Goal: Communication & Community: Answer question/provide support

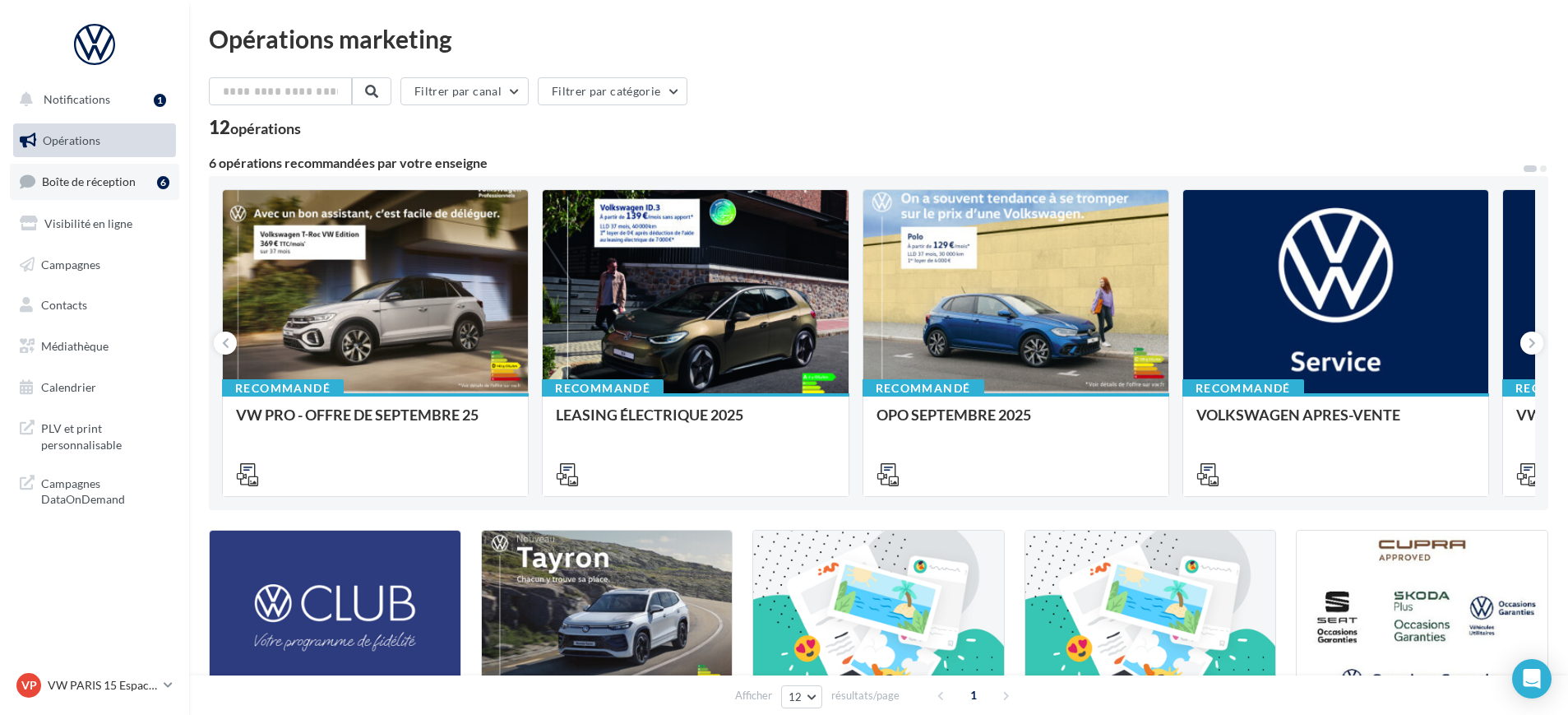
click at [95, 183] on span "Boîte de réception" at bounding box center [88, 181] width 94 height 14
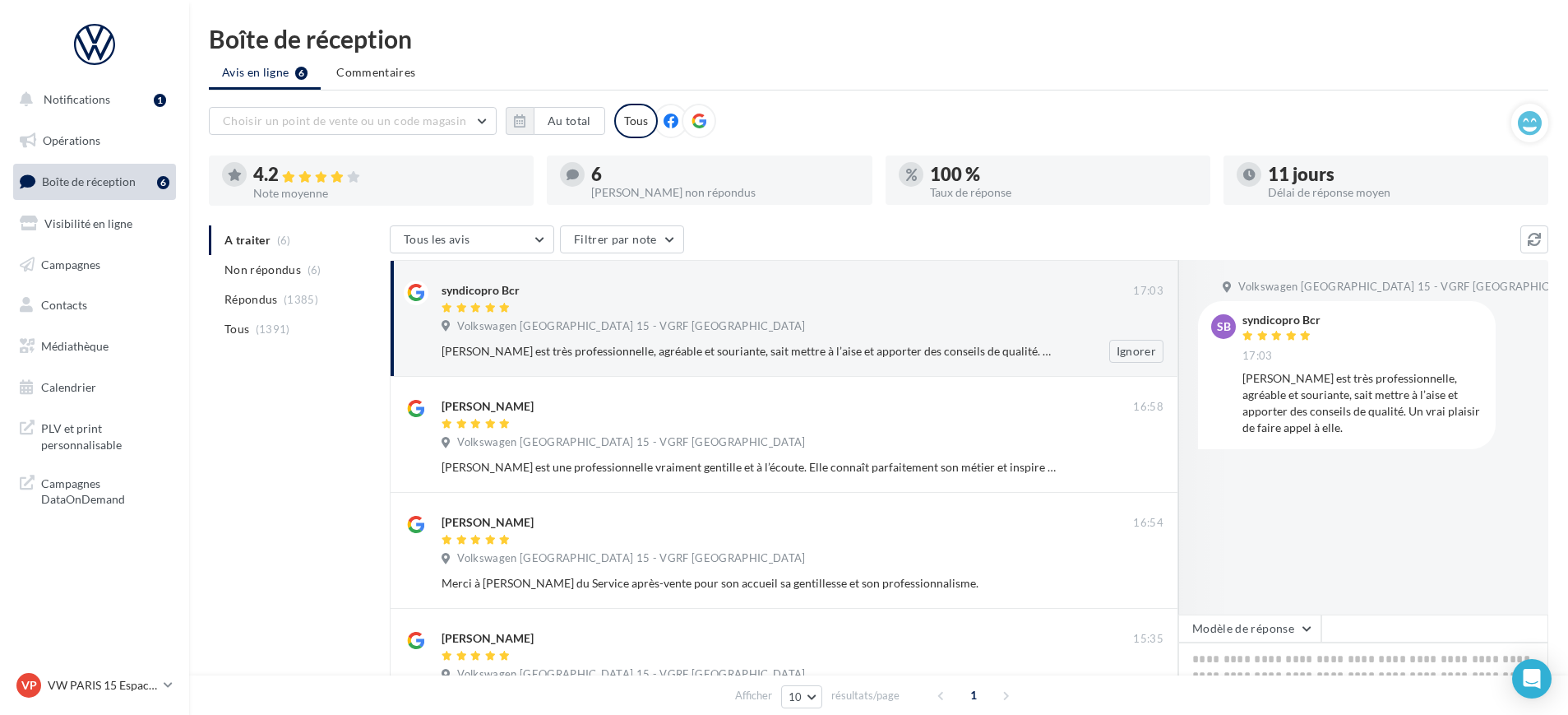
click at [828, 332] on div "Volkswagen [GEOGRAPHIC_DATA] 15 - VGRF [GEOGRAPHIC_DATA]" at bounding box center [802, 328] width 722 height 18
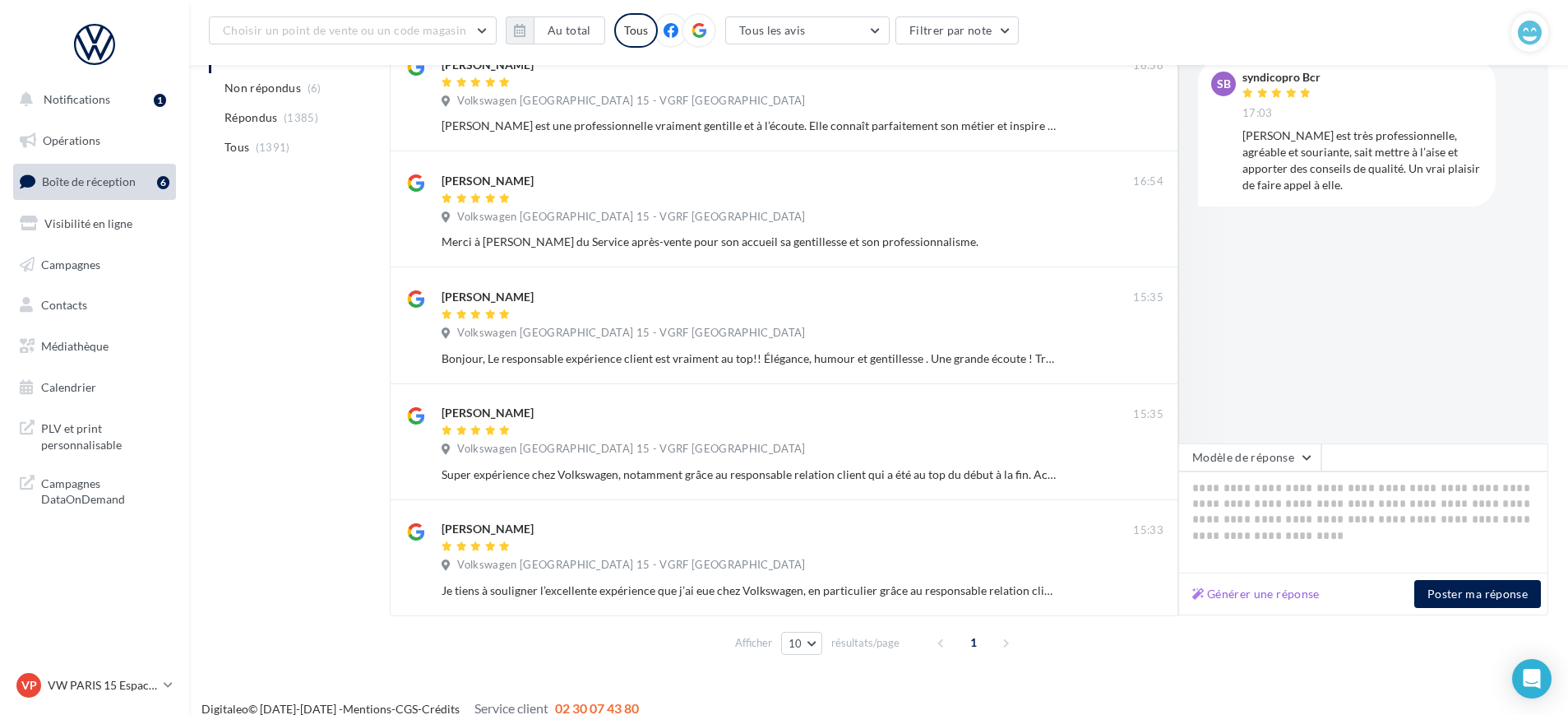
scroll to position [372, 0]
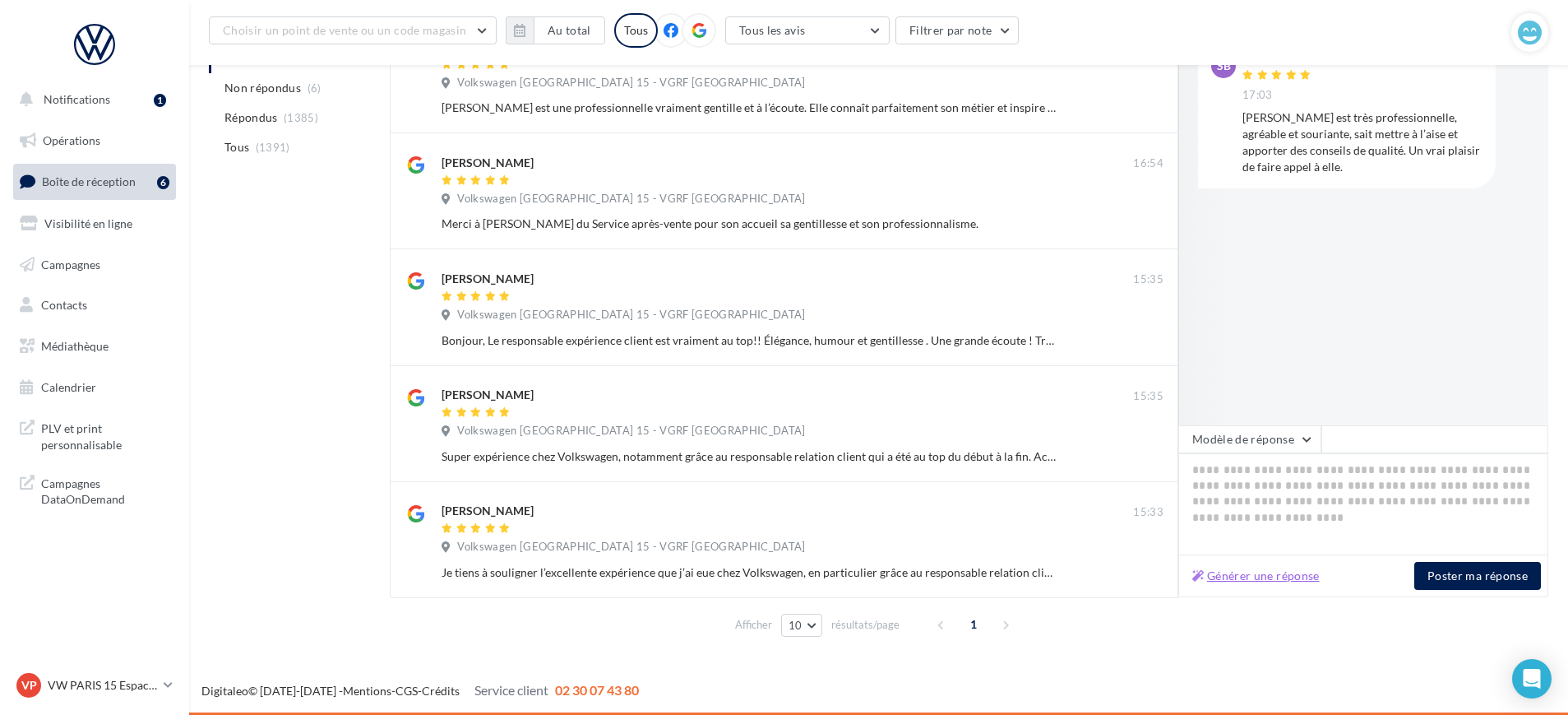
click at [1244, 570] on button "Générer une réponse" at bounding box center [1257, 576] width 141 height 20
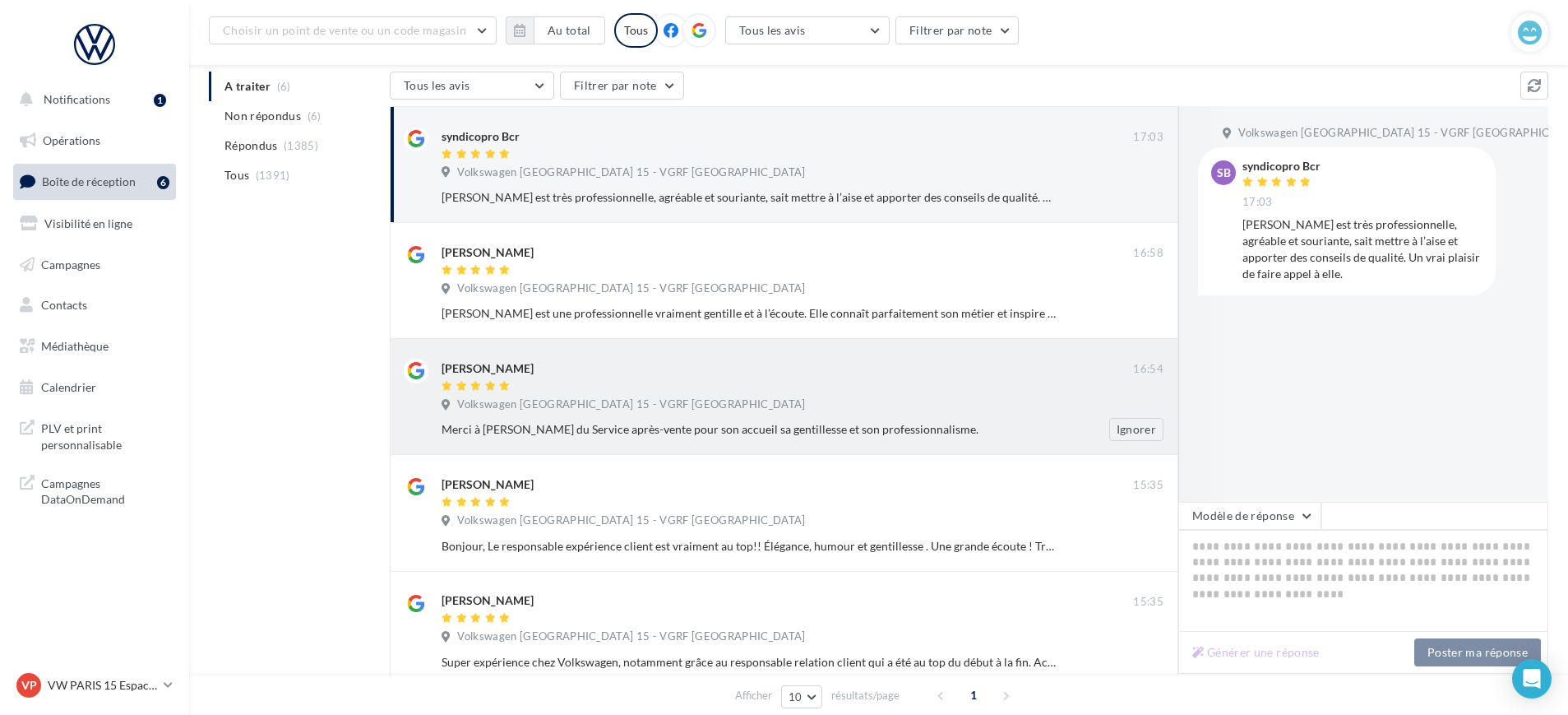
scroll to position [5, 0]
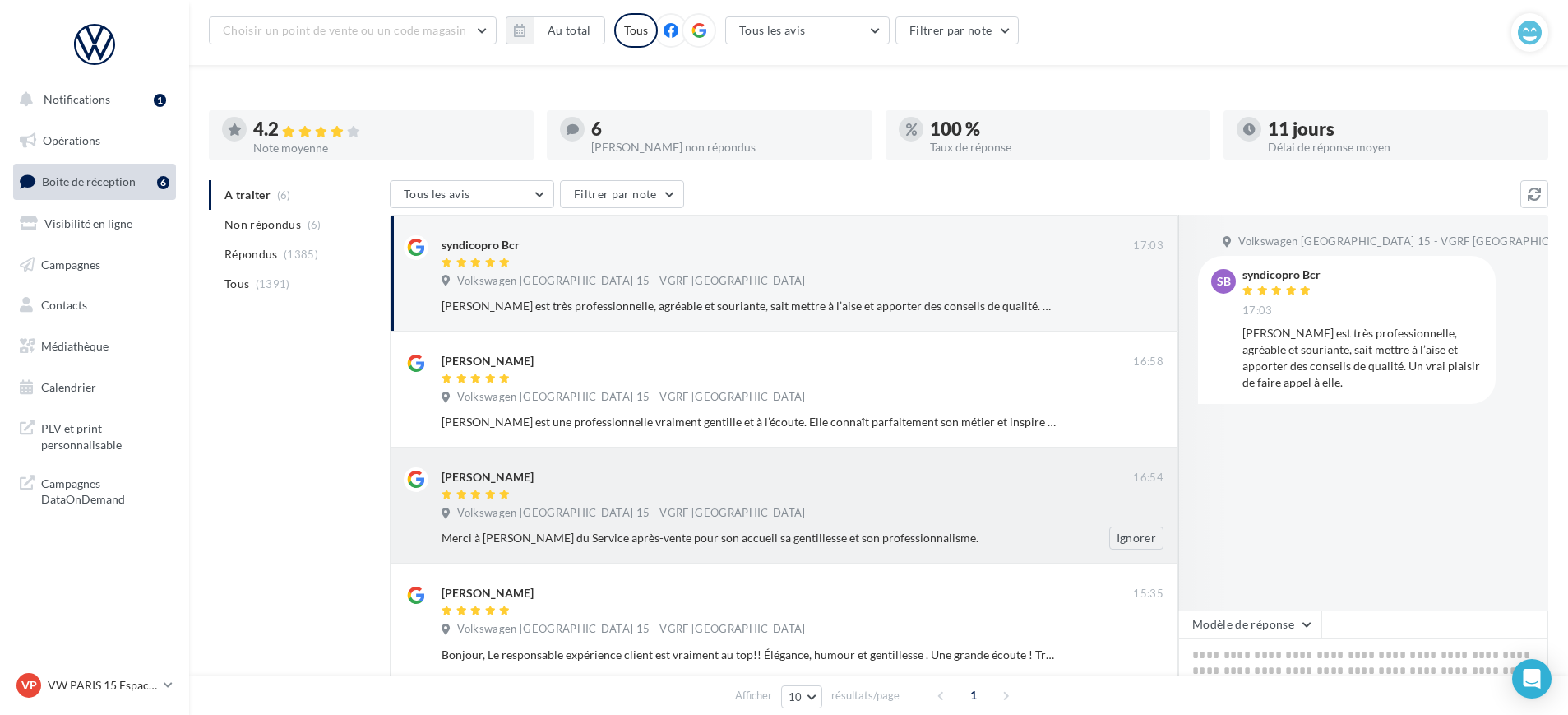
type textarea "**********"
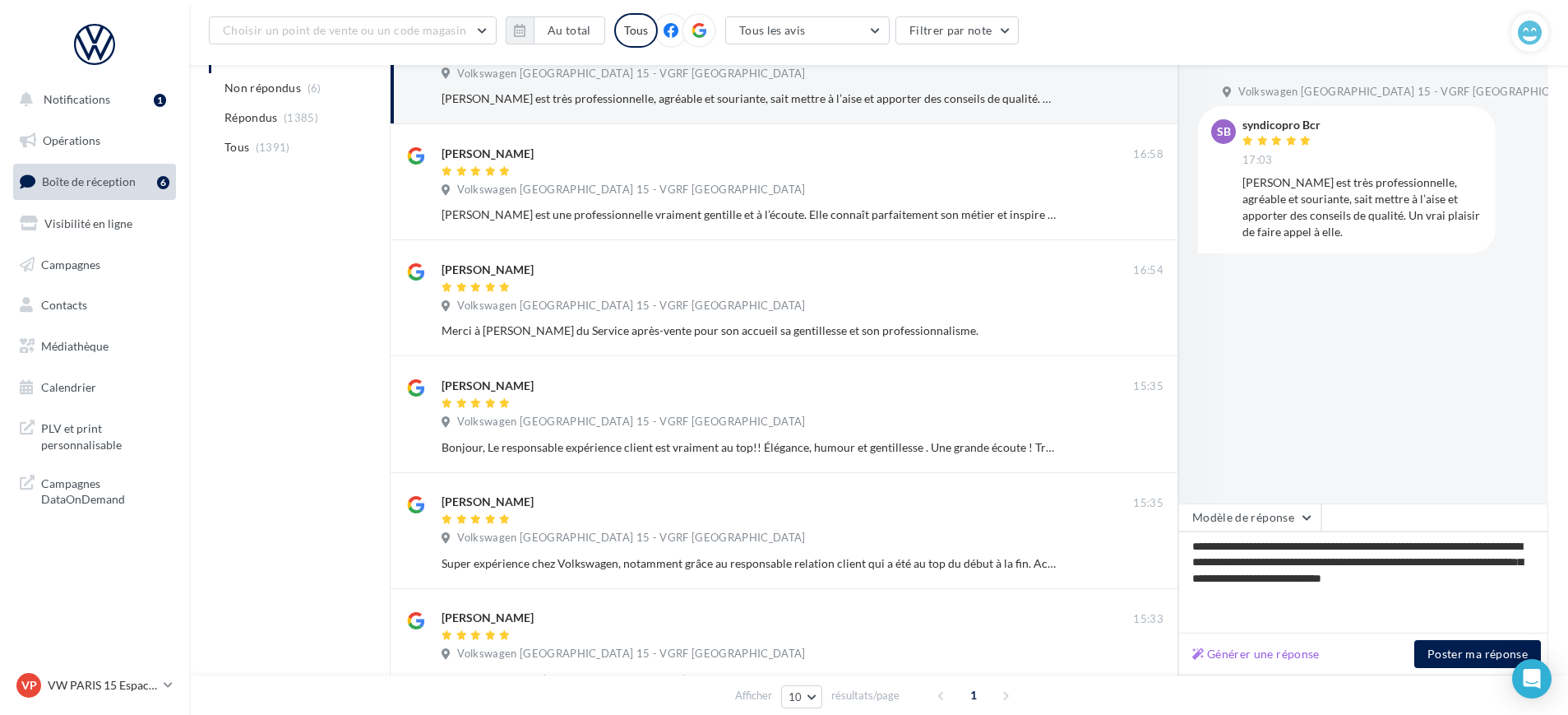
scroll to position [219, 0]
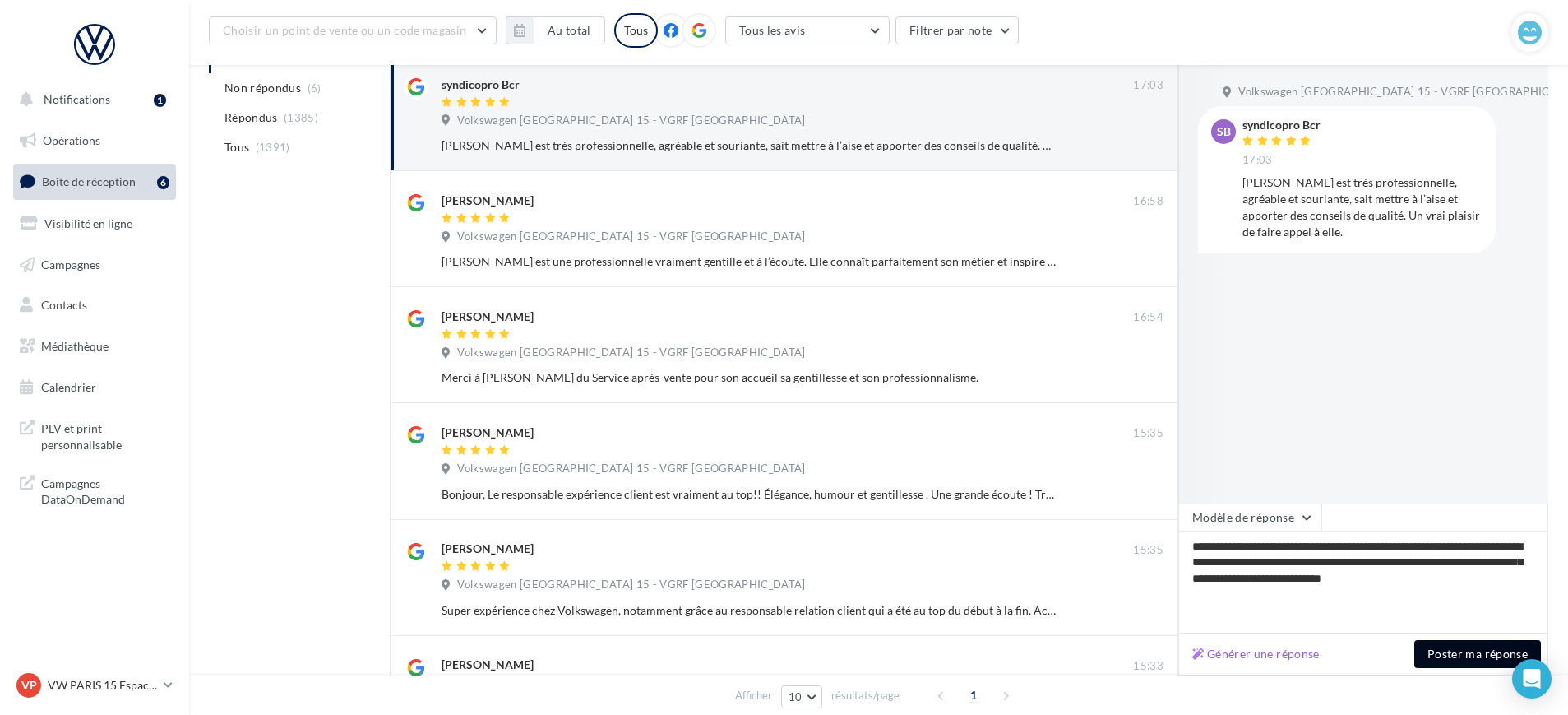
click at [1456, 647] on button "Poster ma réponse" at bounding box center [1478, 653] width 127 height 28
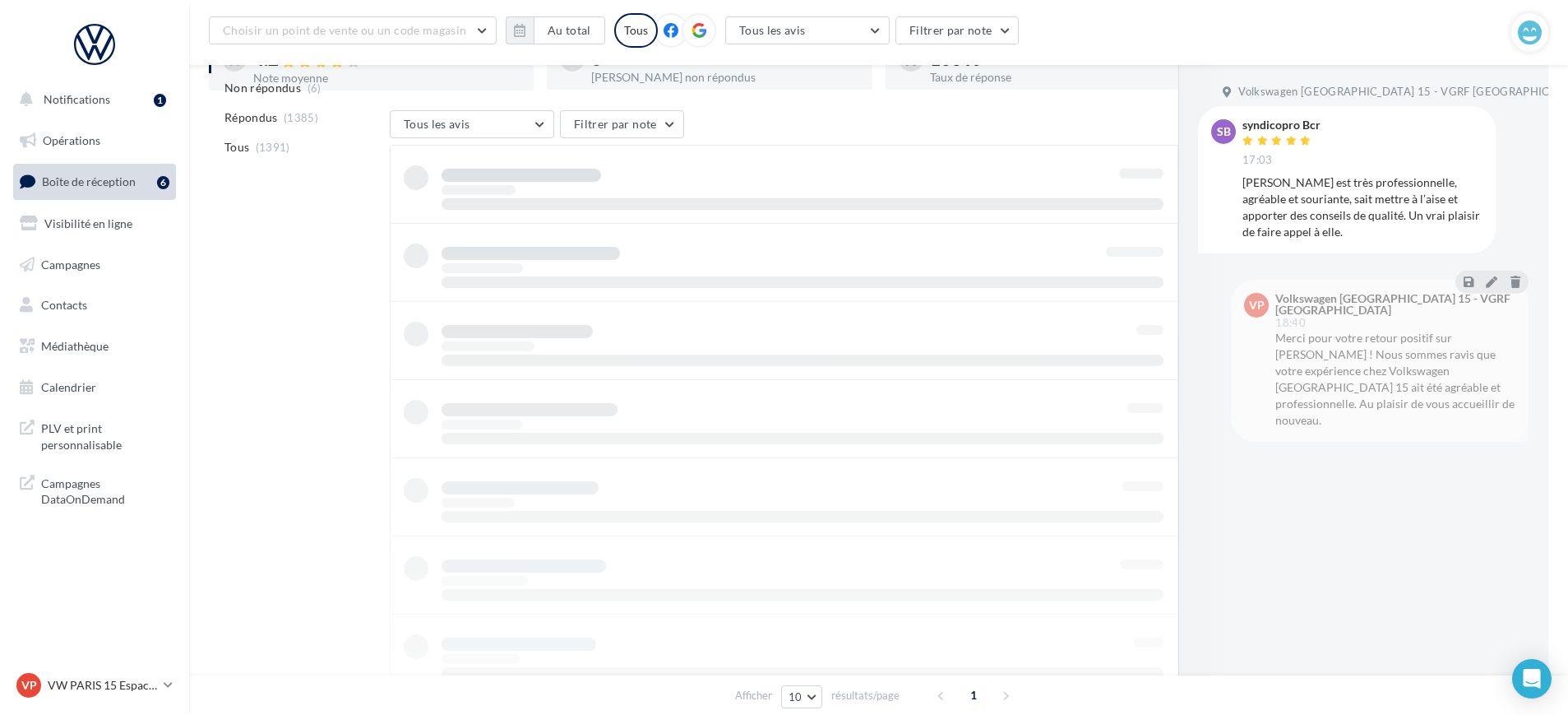
scroll to position [116, 0]
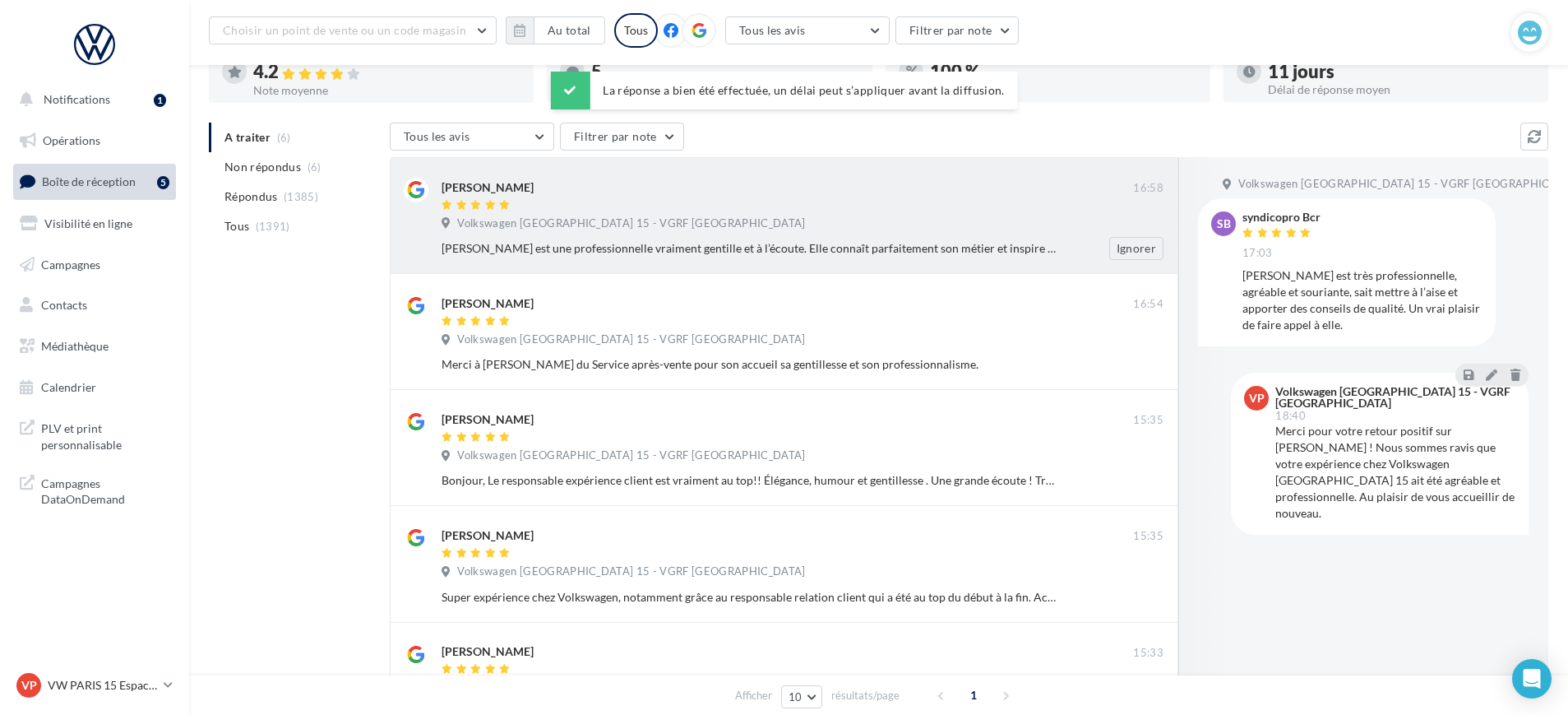
click at [667, 214] on div "[PERSON_NAME] 16:58 Volkswagen Paris 15 - VGRF Grand Paris [PERSON_NAME] est un…" at bounding box center [802, 219] width 722 height 82
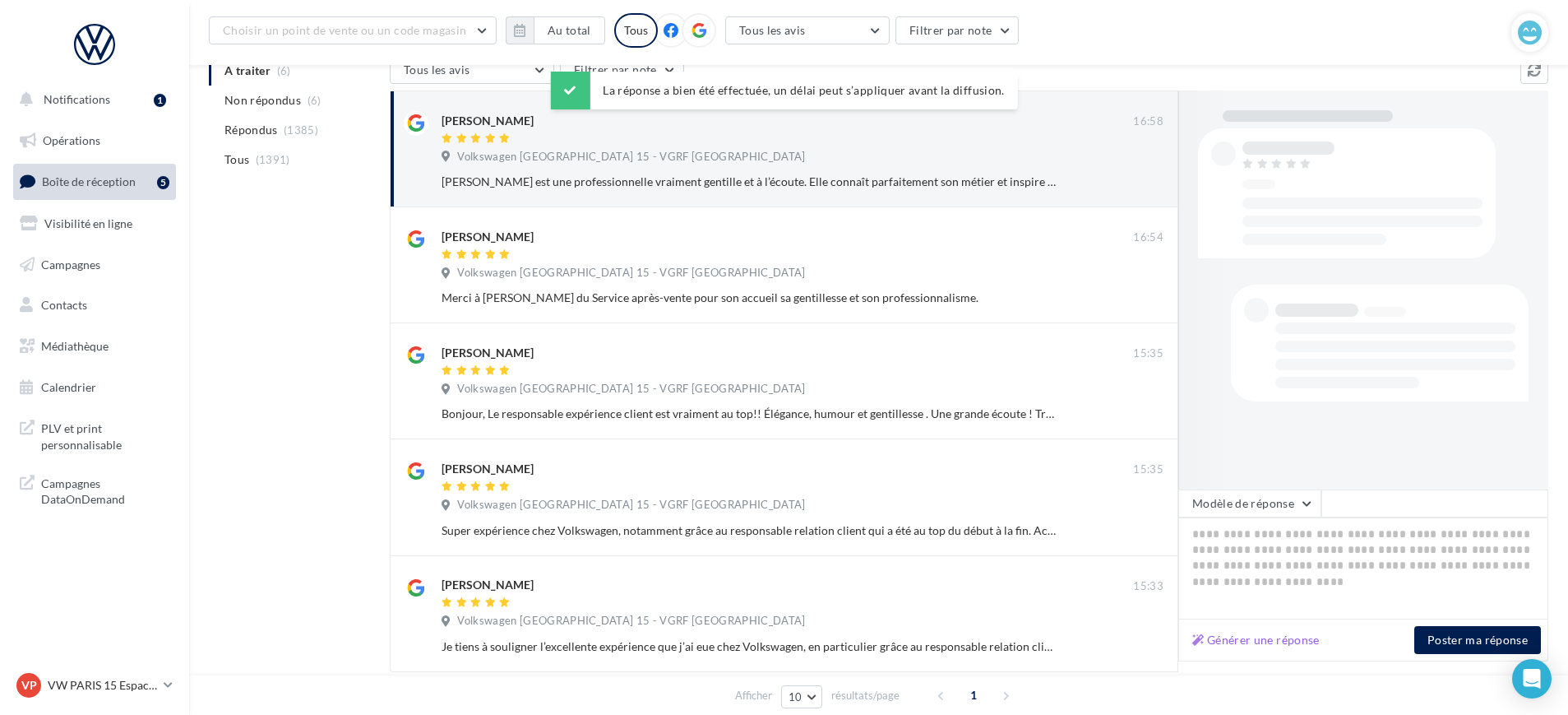
scroll to position [219, 0]
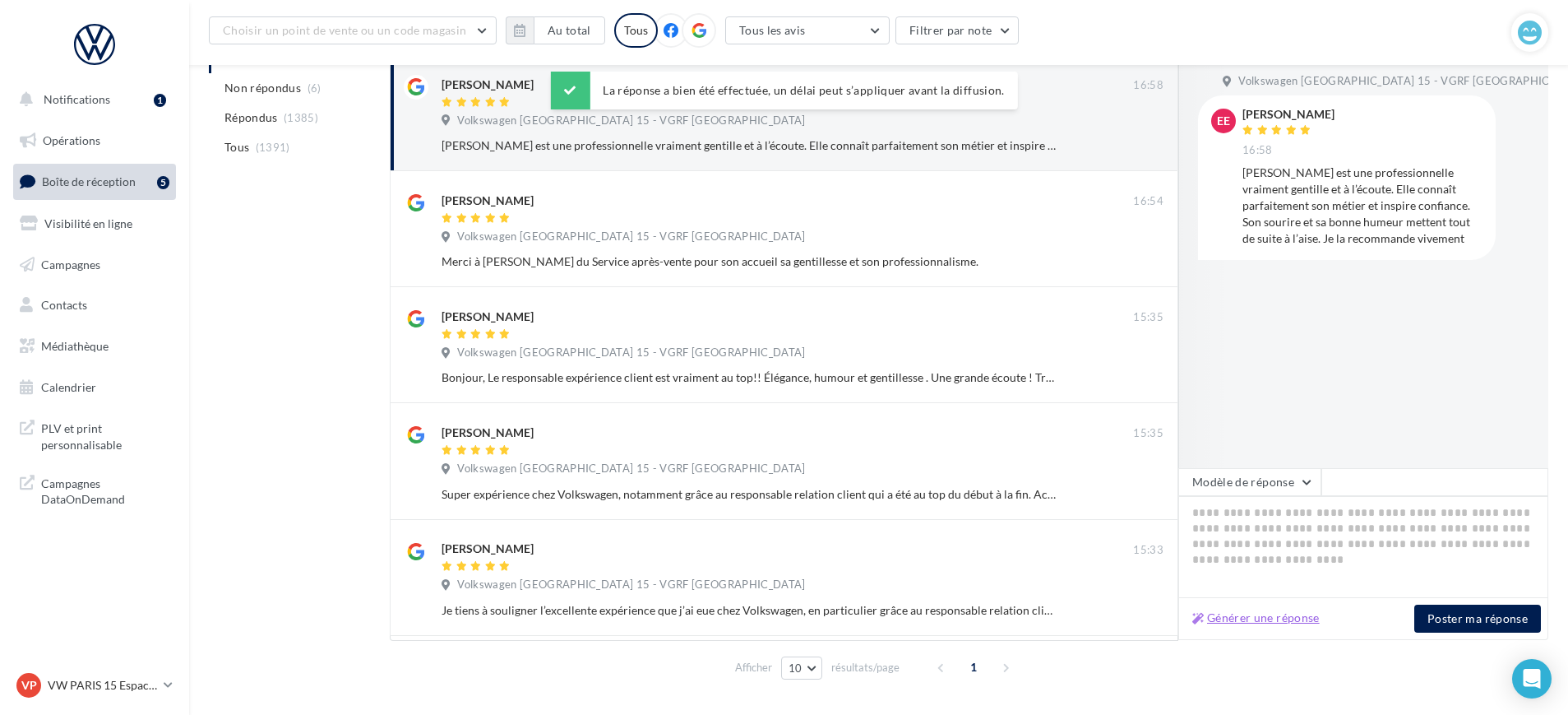
click at [1247, 612] on button "Générer une réponse" at bounding box center [1257, 618] width 141 height 20
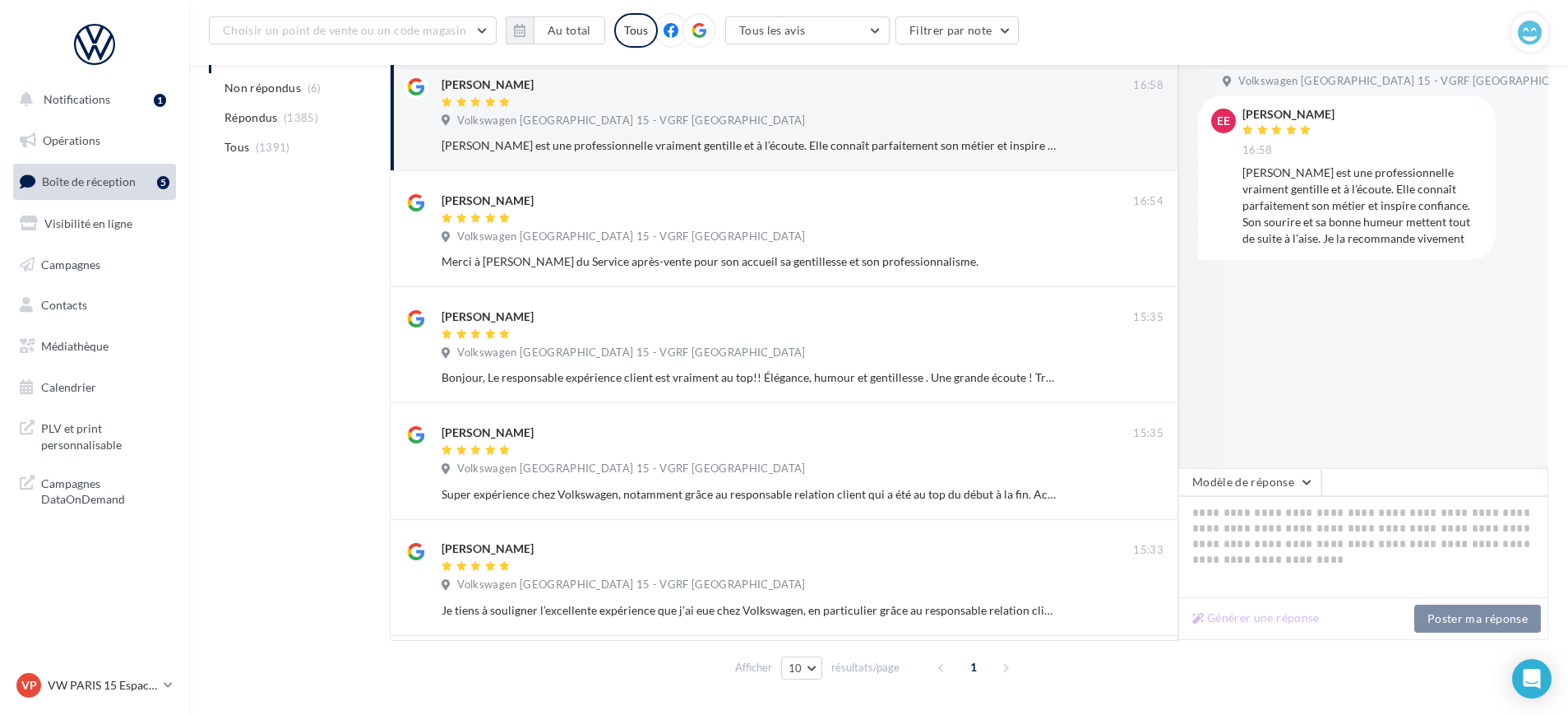
type textarea "**********"
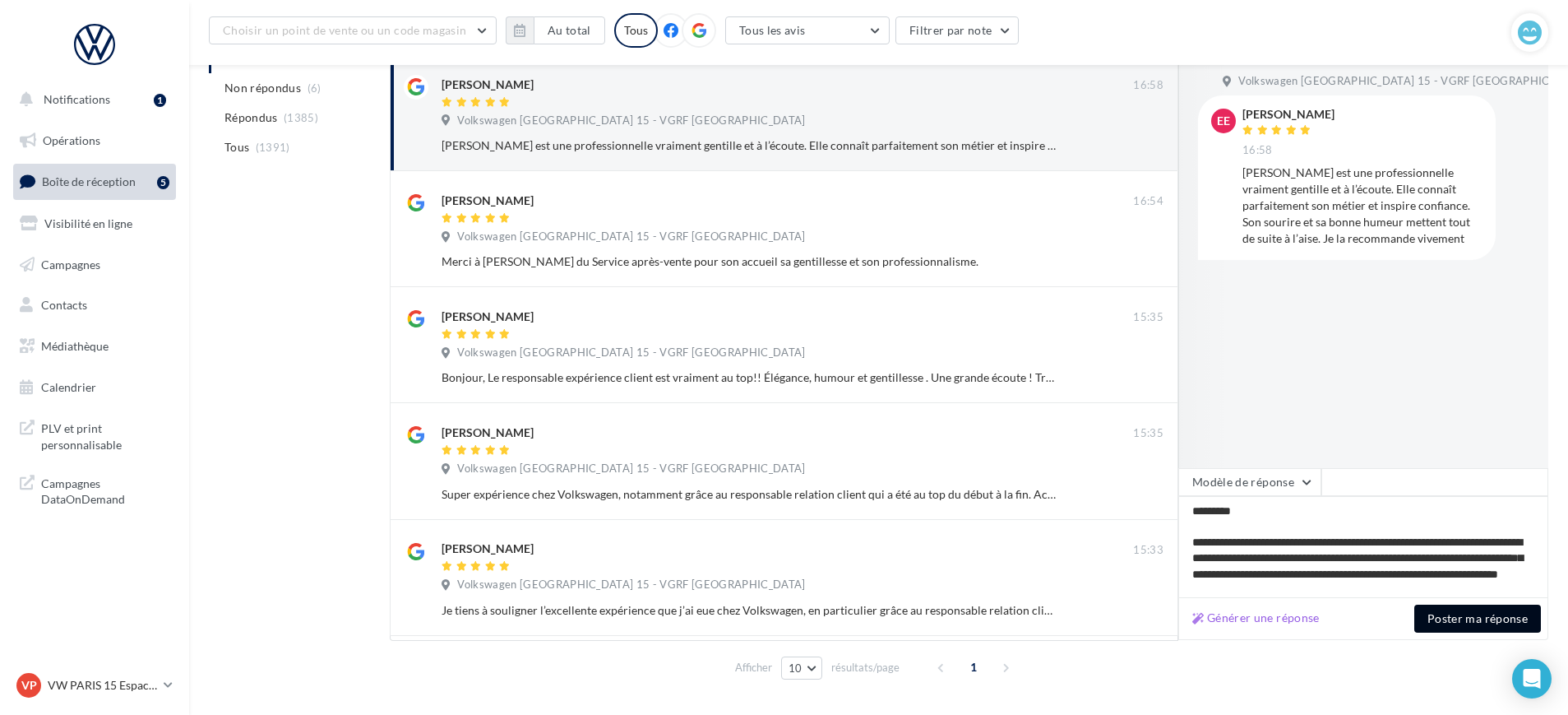
click at [1473, 617] on button "Poster ma réponse" at bounding box center [1478, 618] width 127 height 28
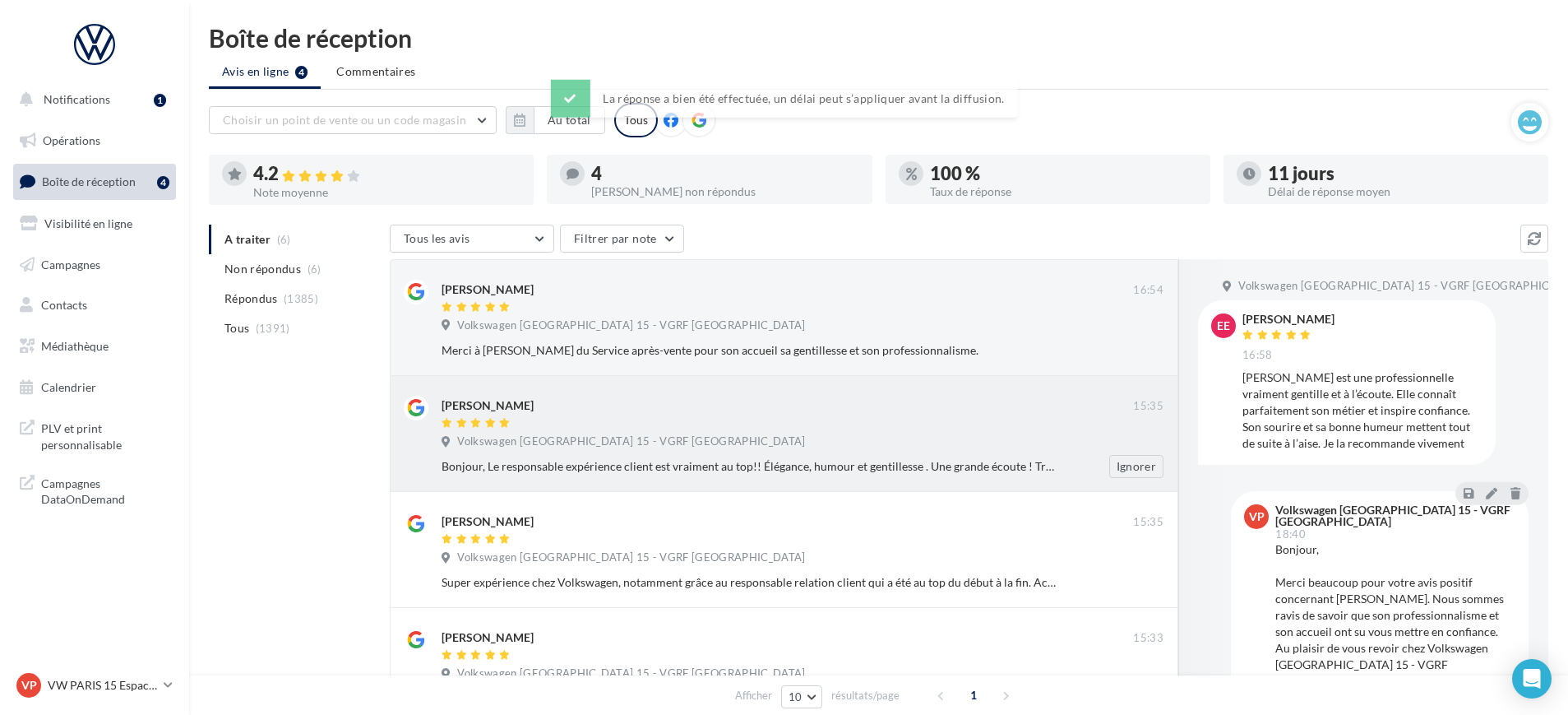
scroll to position [0, 0]
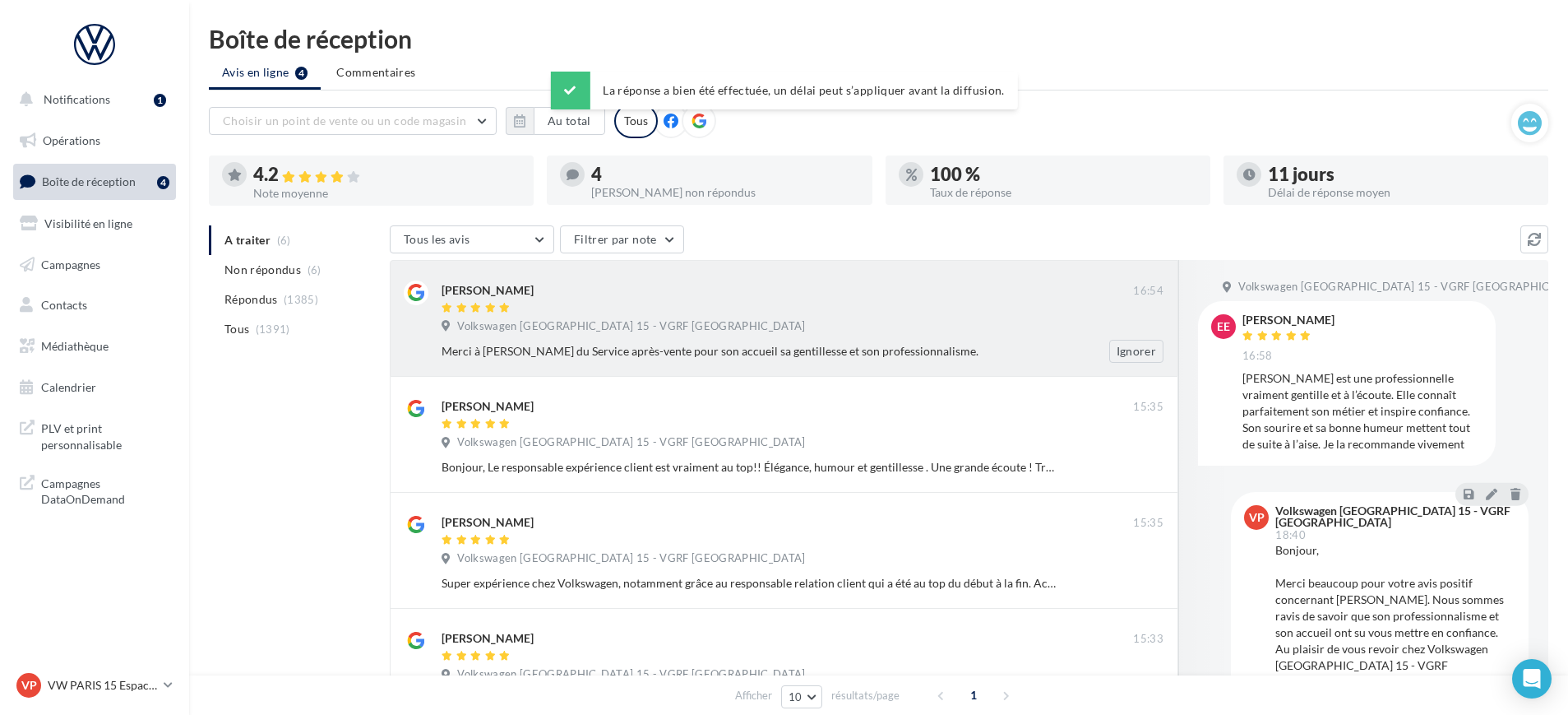
click at [708, 300] on div "[PERSON_NAME]" at bounding box center [787, 297] width 692 height 35
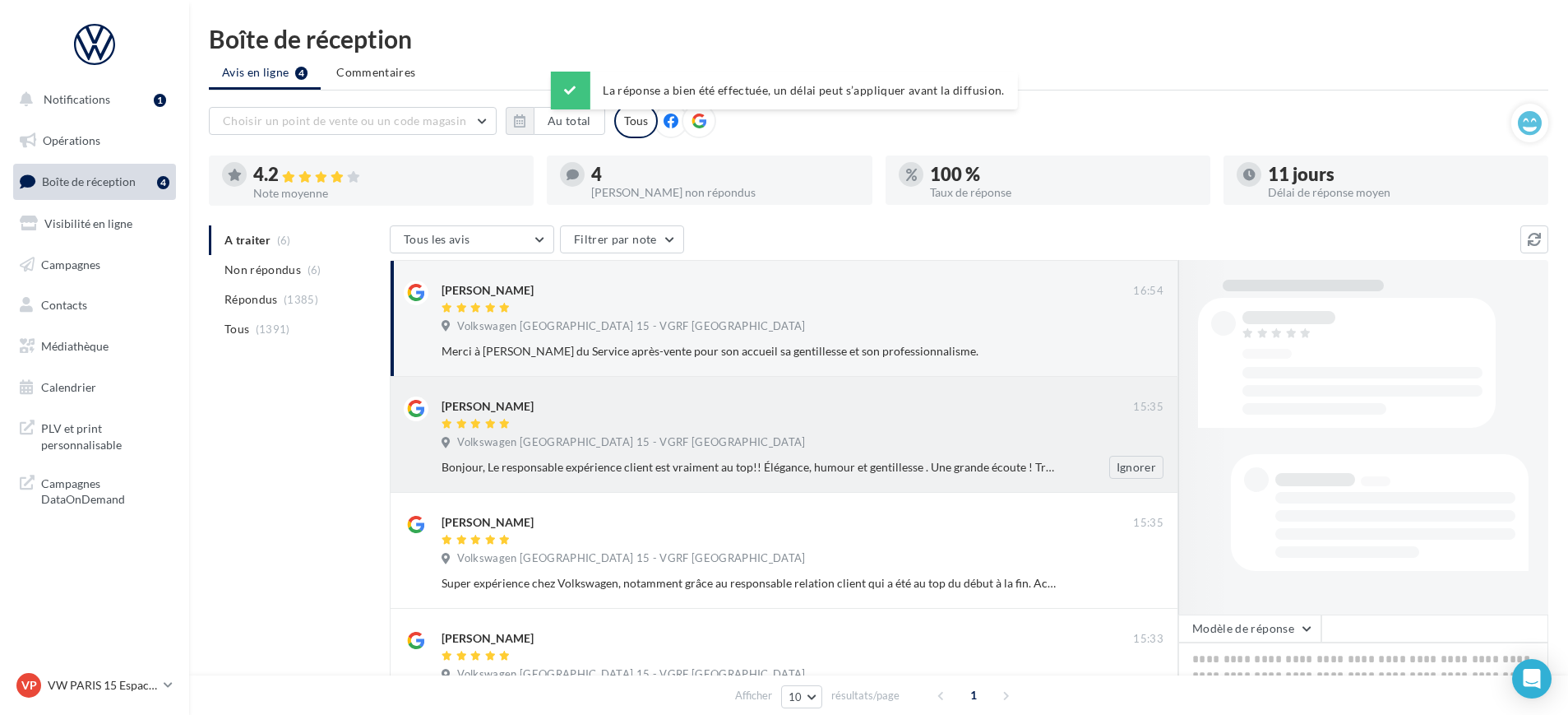
click at [666, 423] on div at bounding box center [787, 425] width 692 height 14
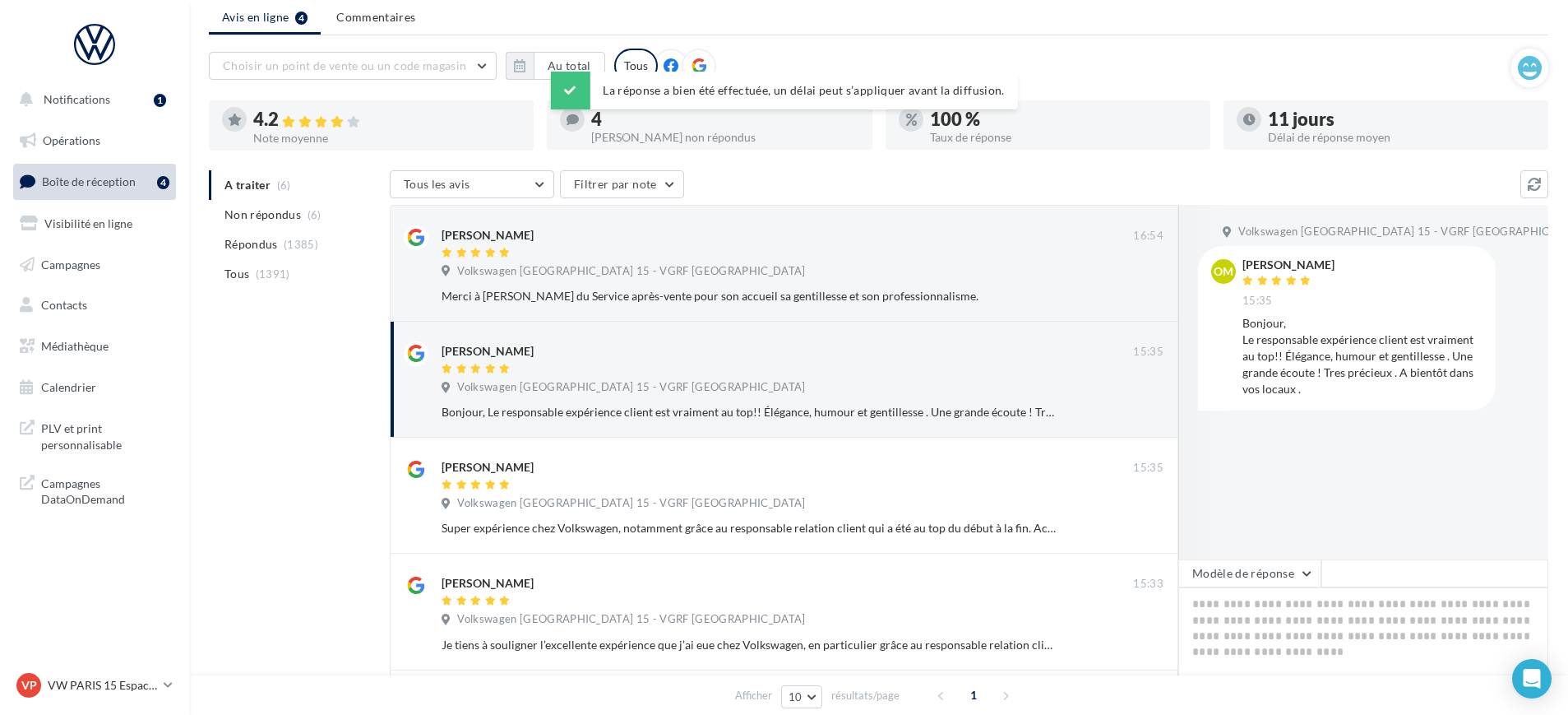
scroll to position [103, 0]
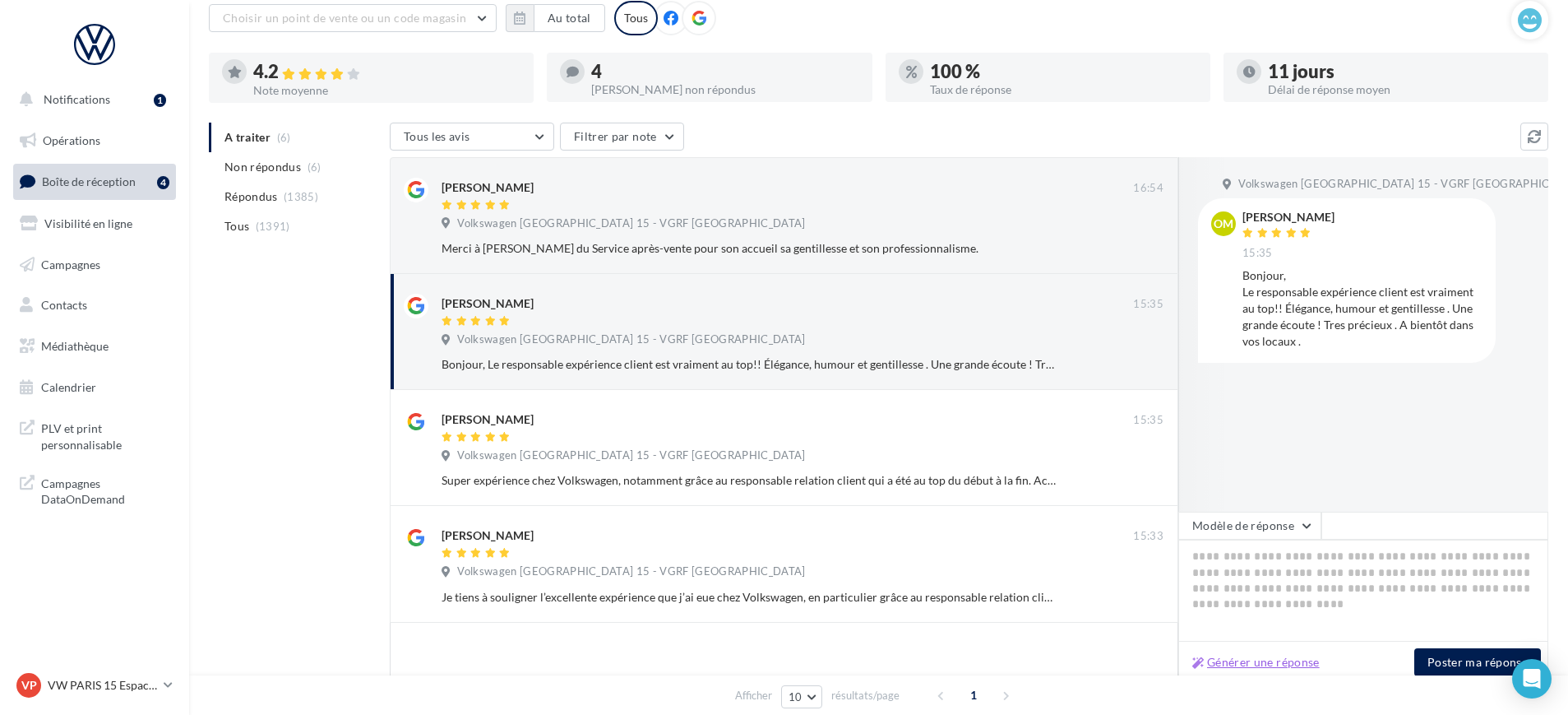
click at [1227, 668] on button "Générer une réponse" at bounding box center [1257, 662] width 141 height 20
type textarea "**********"
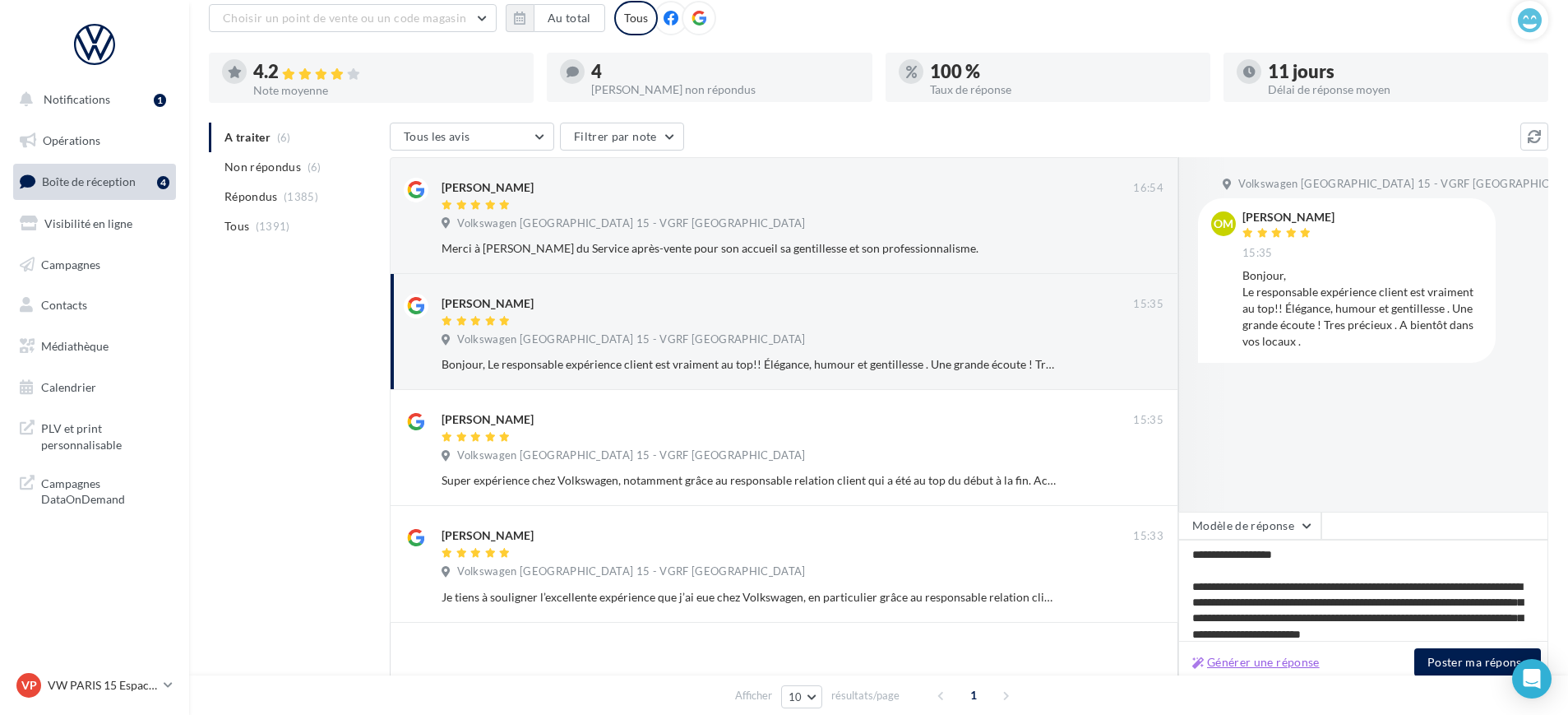
click at [1224, 653] on button "Générer une réponse" at bounding box center [1257, 662] width 141 height 20
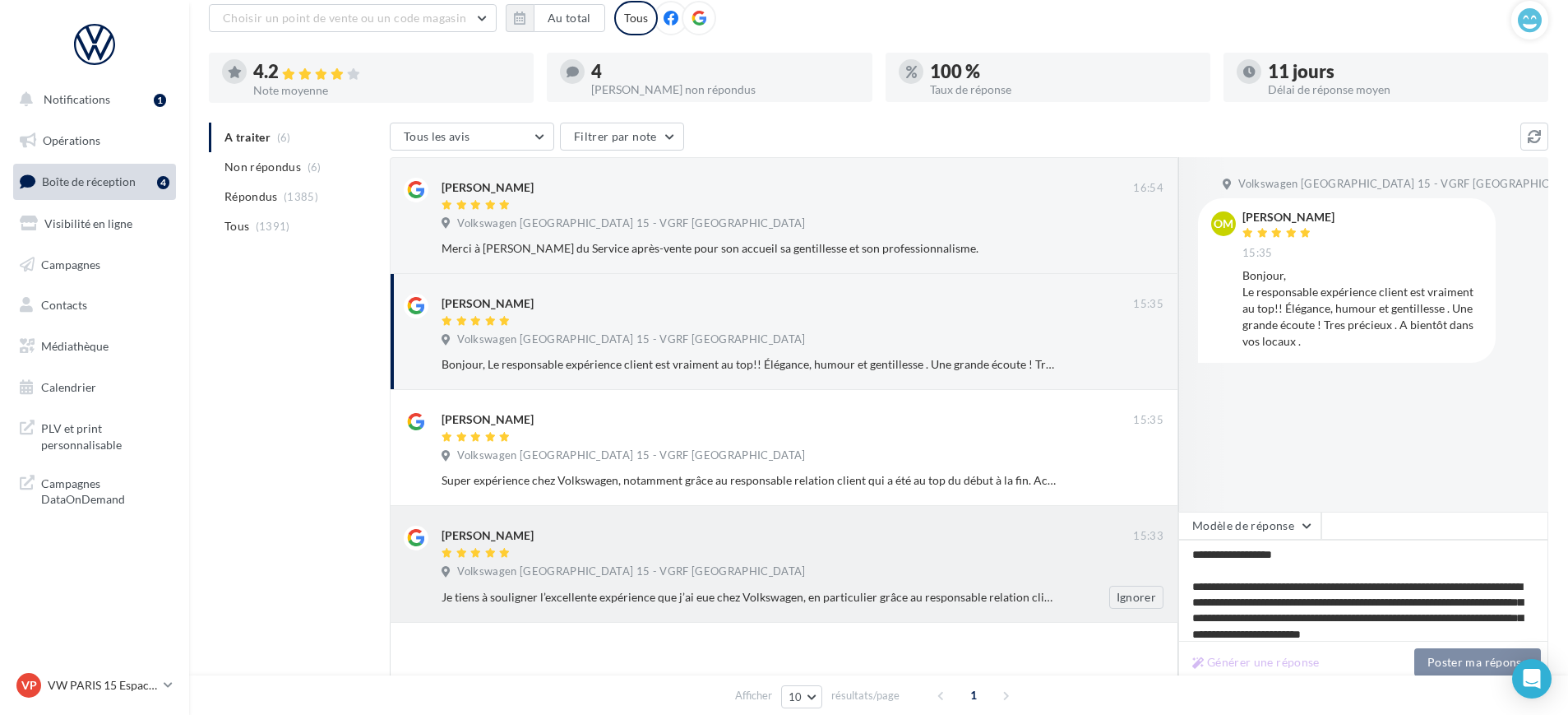
type textarea "**********"
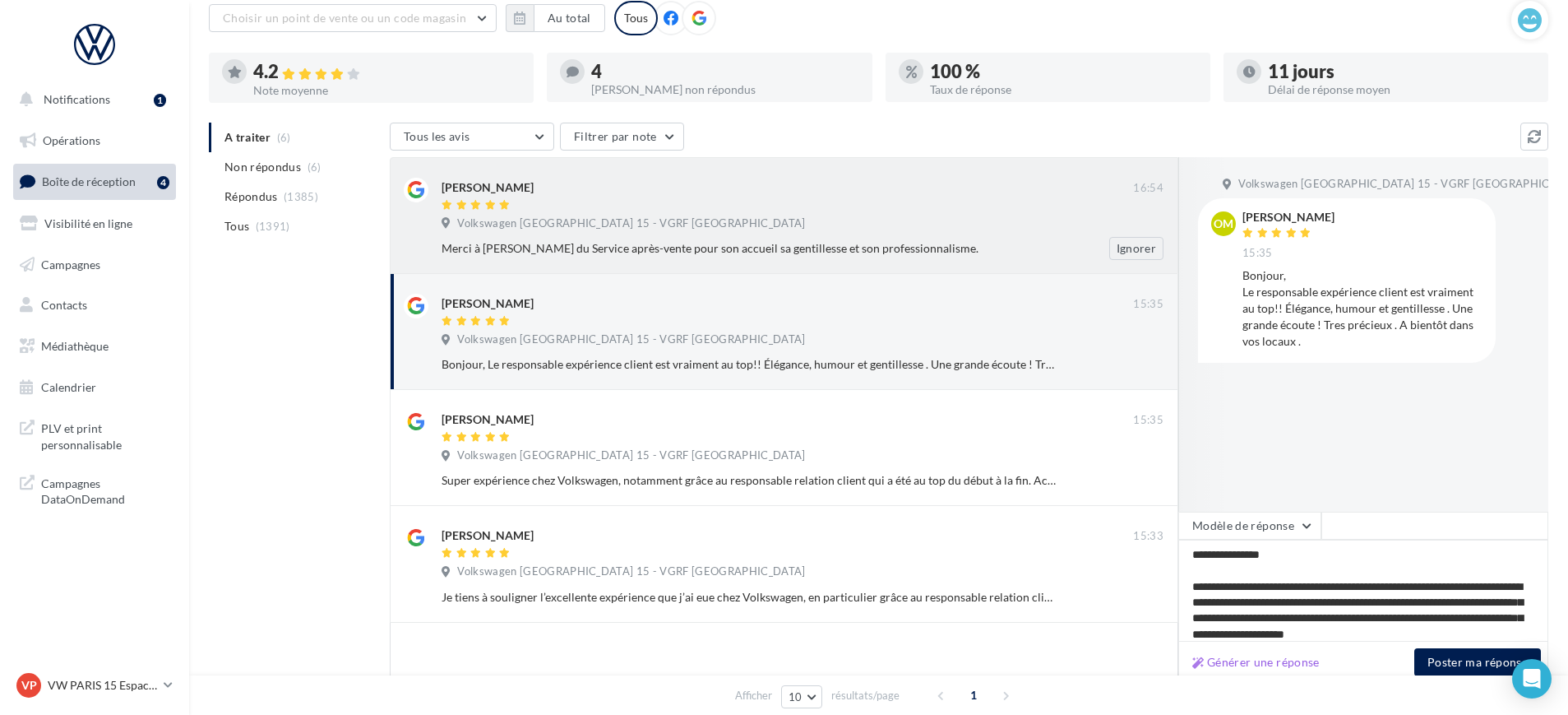
click at [646, 229] on span "Volkswagen [GEOGRAPHIC_DATA] 15 - VGRF [GEOGRAPHIC_DATA]" at bounding box center [631, 223] width 348 height 15
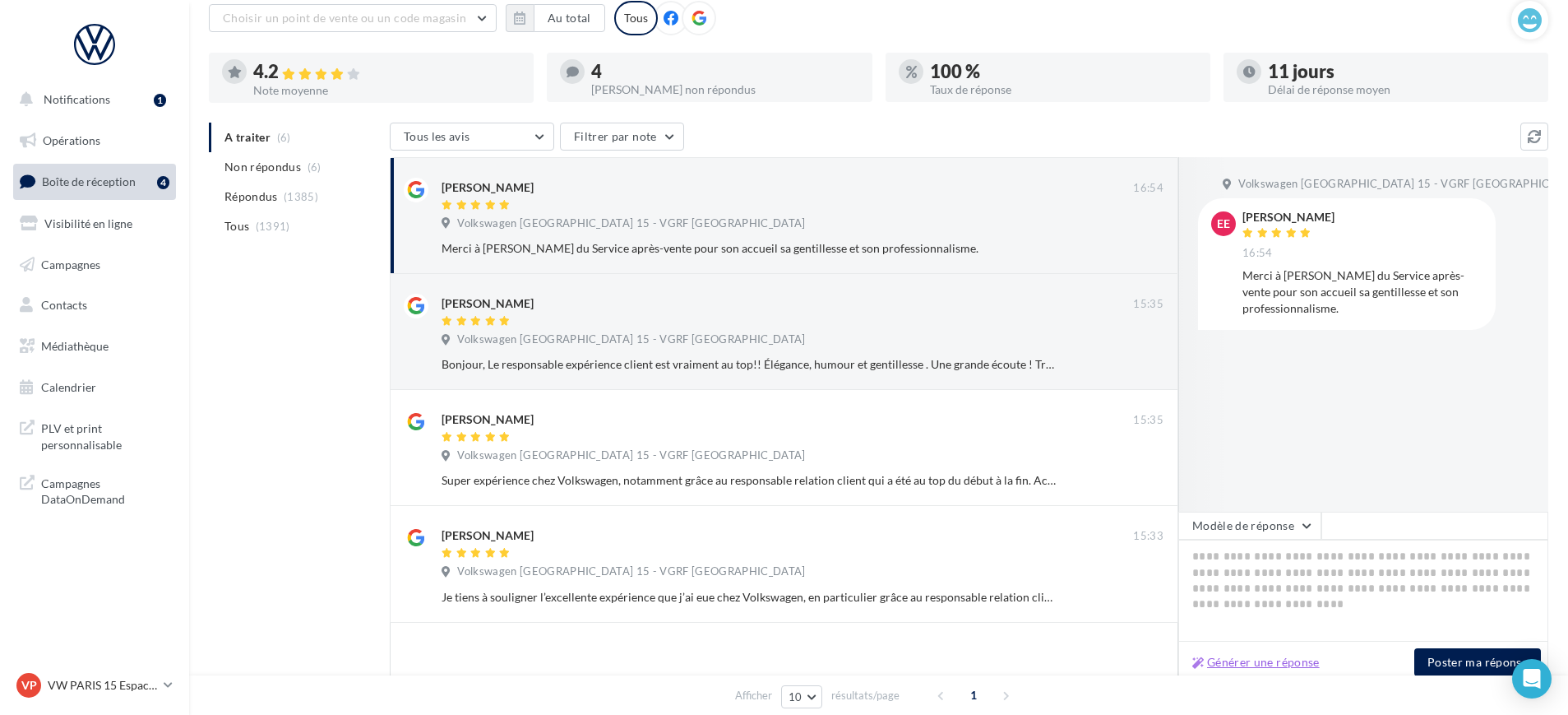
click at [1262, 653] on button "Générer une réponse" at bounding box center [1257, 662] width 141 height 20
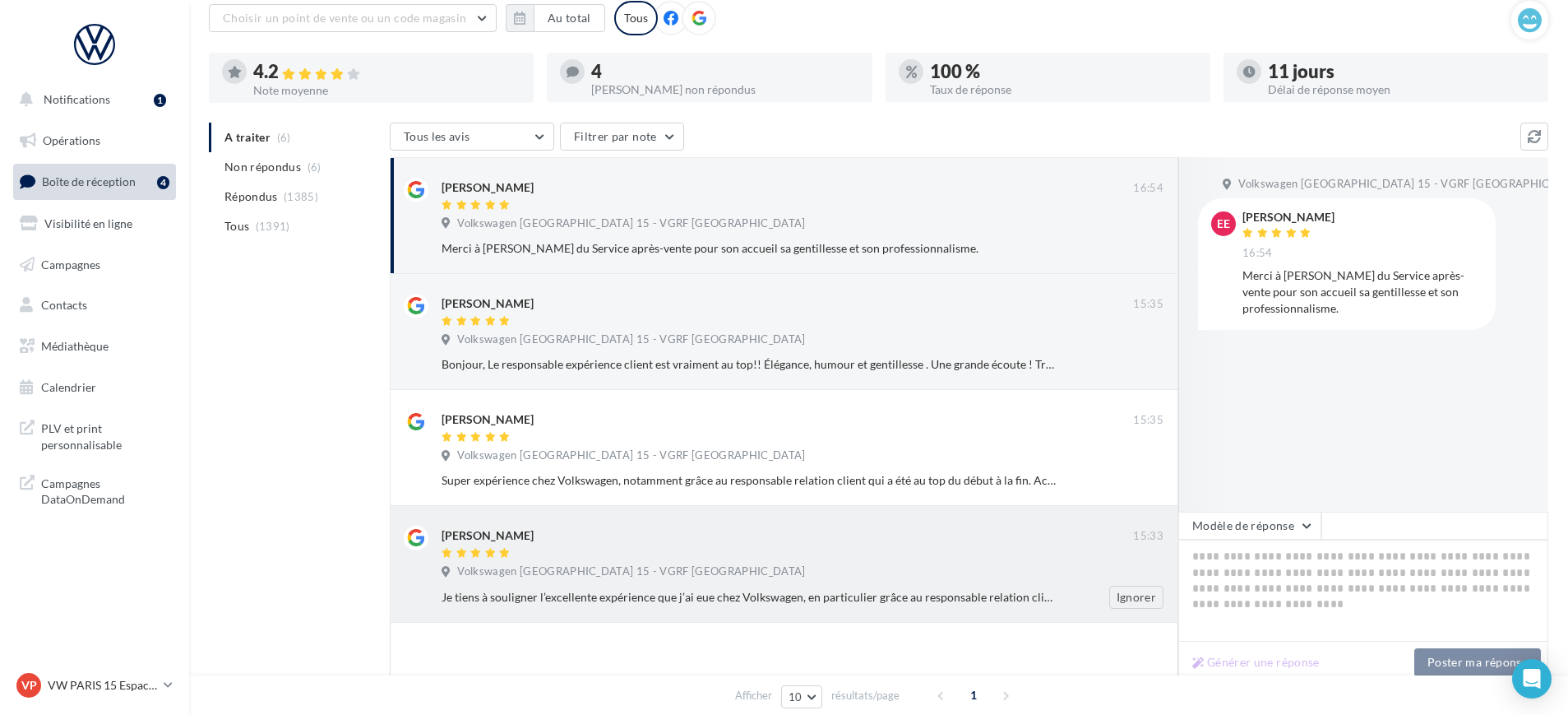
type textarea "**********"
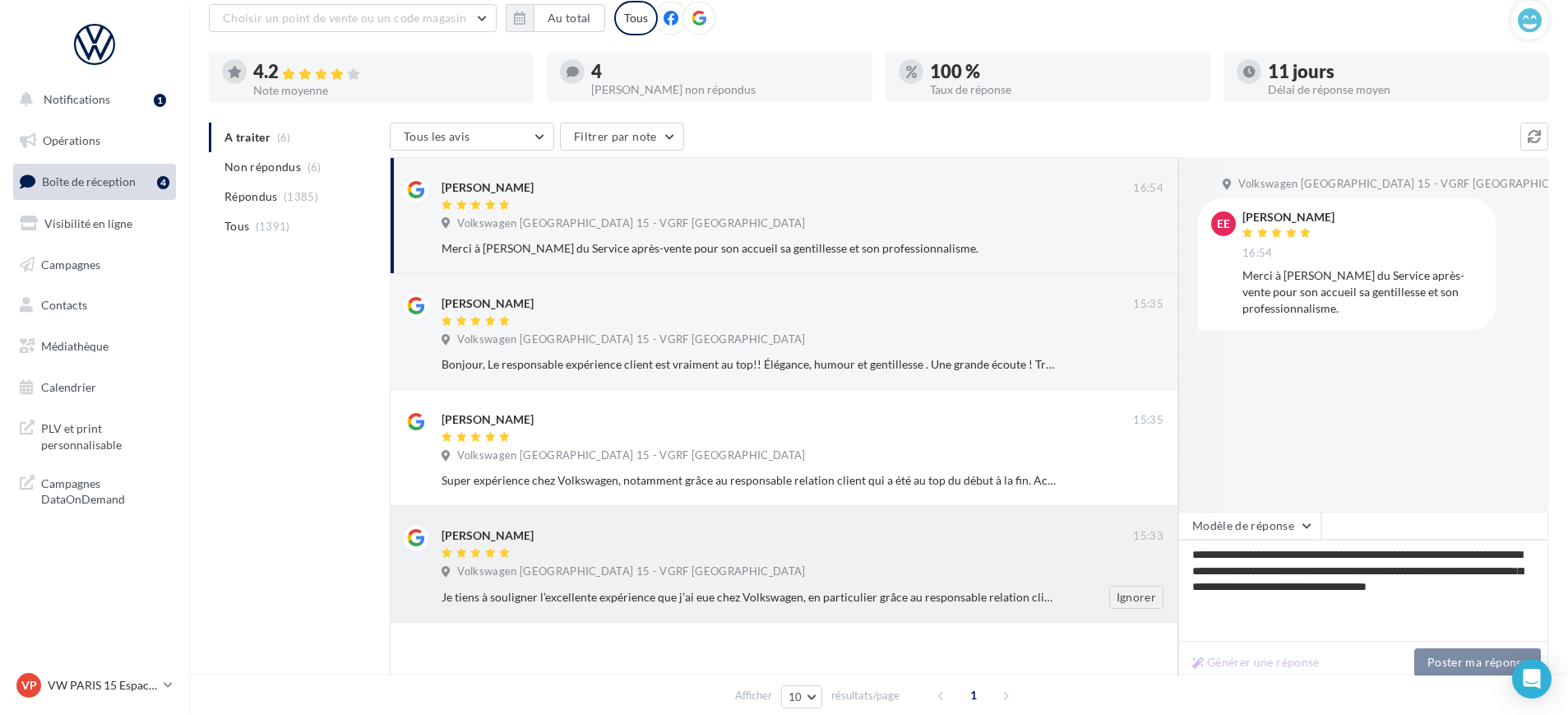
click at [698, 558] on div at bounding box center [787, 554] width 692 height 14
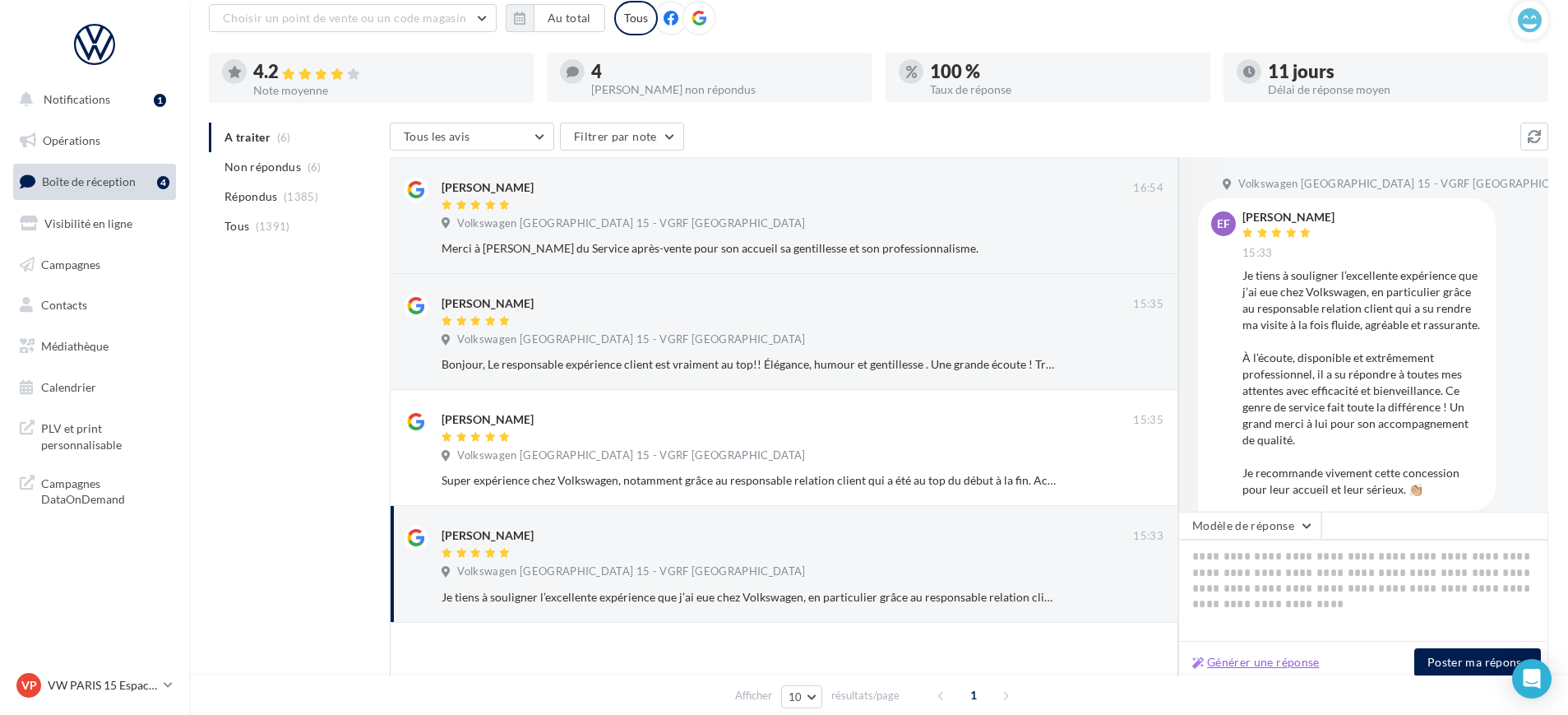
click at [1230, 656] on button "Générer une réponse" at bounding box center [1257, 662] width 141 height 20
type textarea "**********"
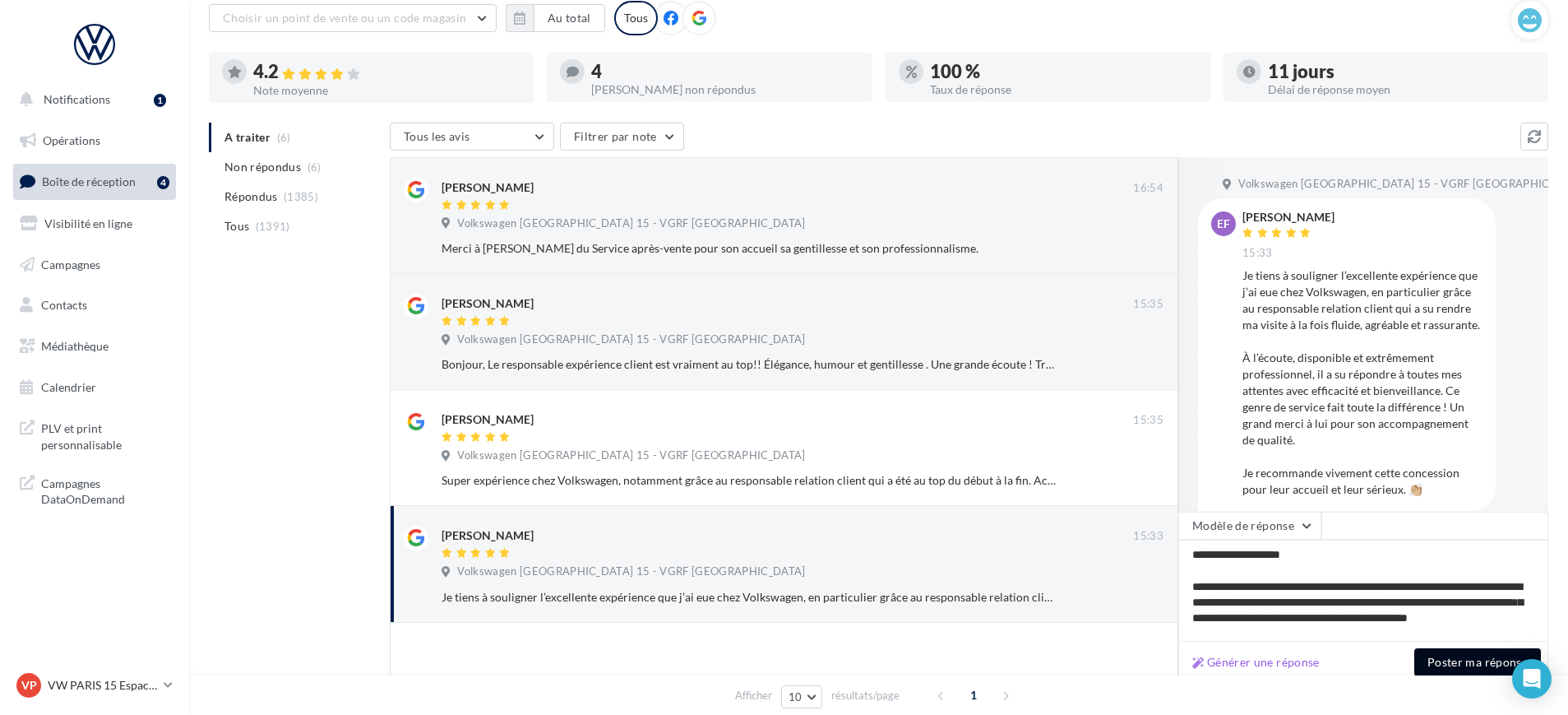
click at [1469, 663] on button "Poster ma réponse" at bounding box center [1478, 661] width 127 height 28
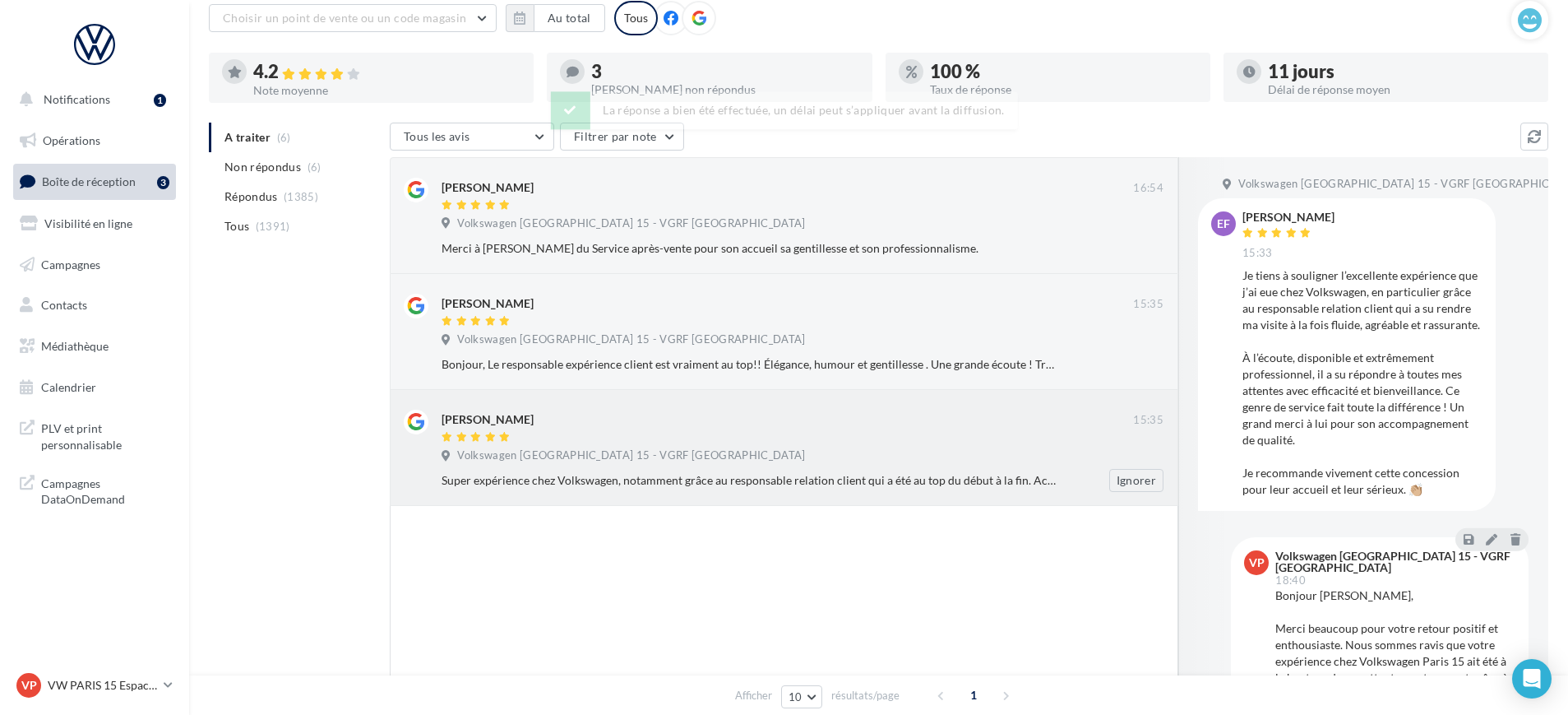
click at [614, 424] on div "[PERSON_NAME]" at bounding box center [787, 418] width 692 height 17
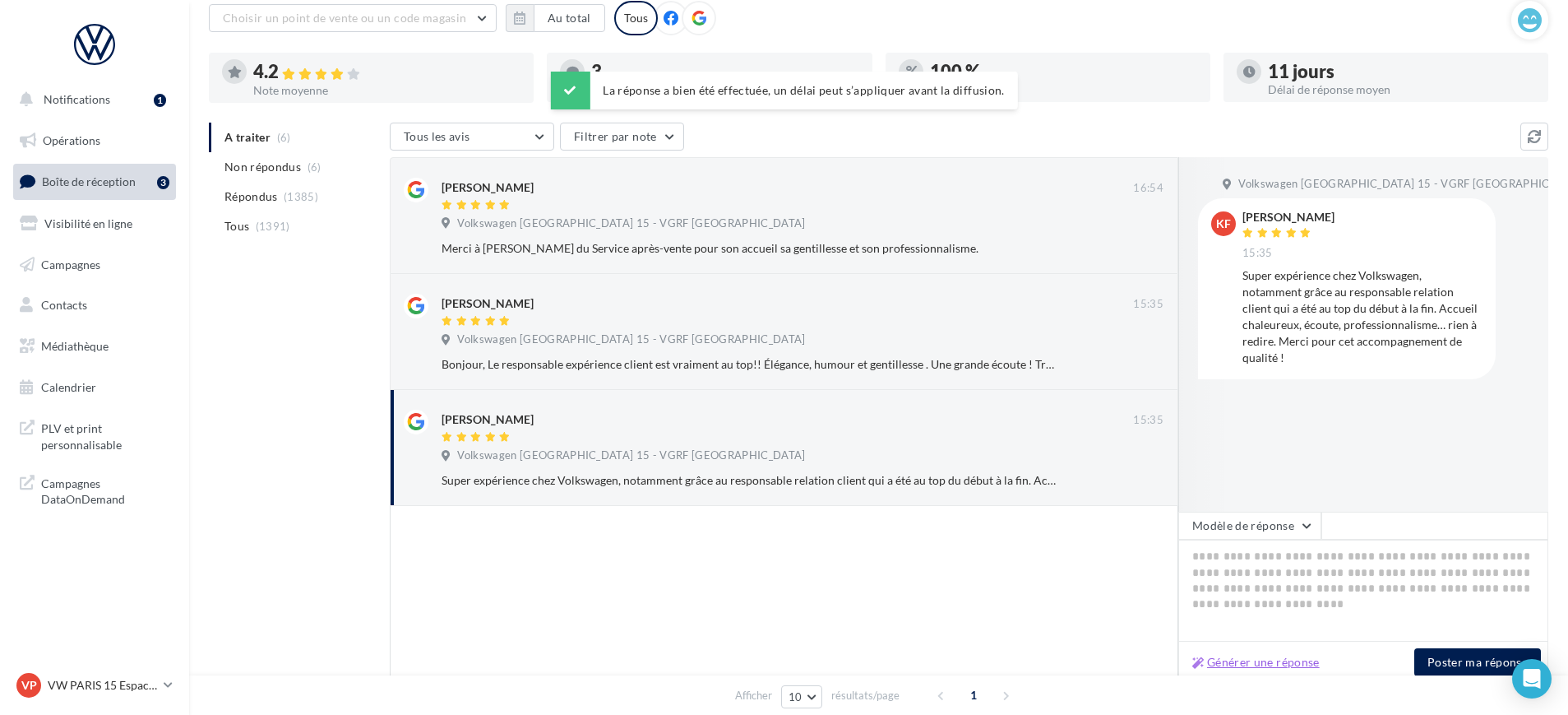
click at [1256, 656] on button "Générer une réponse" at bounding box center [1257, 662] width 141 height 20
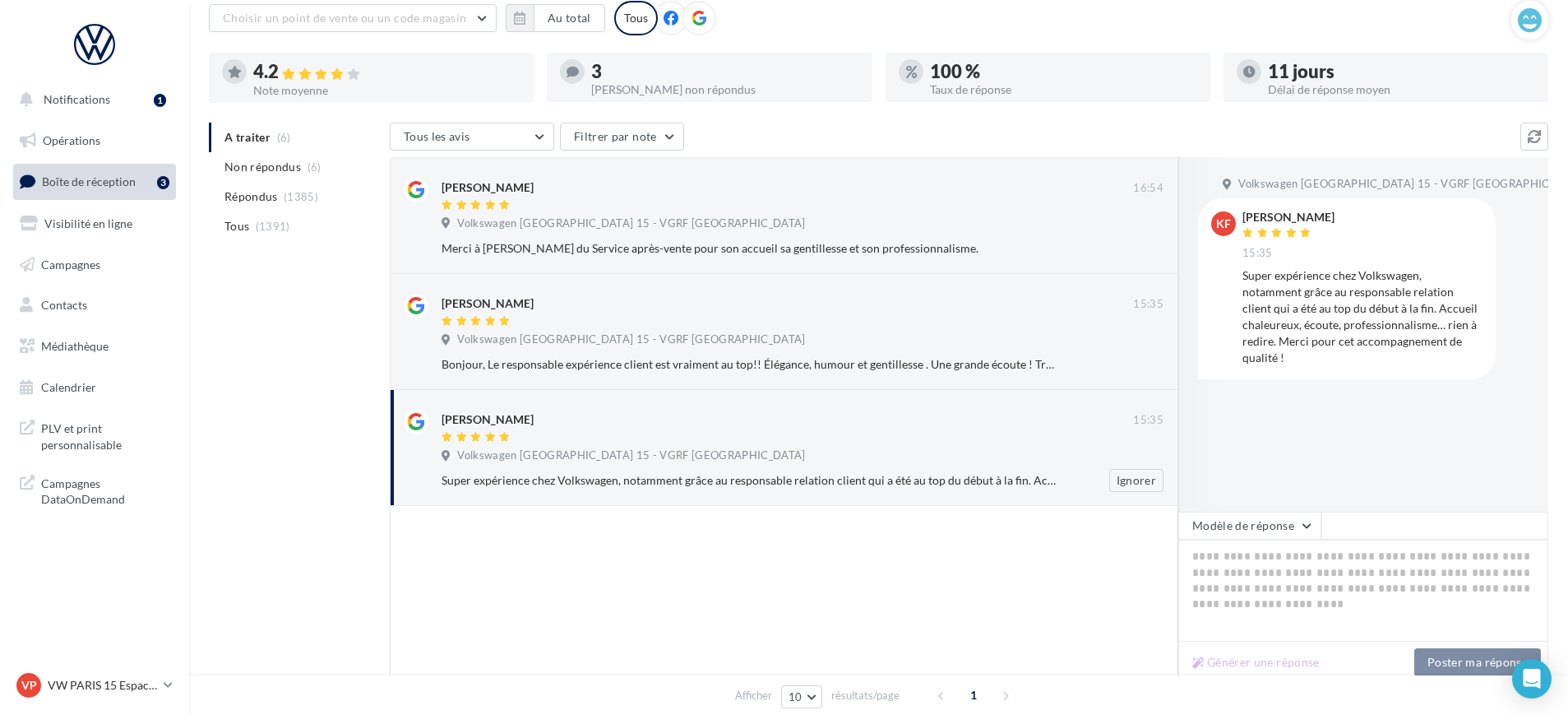
click at [875, 445] on div "[PERSON_NAME] 15:35 Volkswagen Paris 15 - VGRF Grand Paris Super expérience che…" at bounding box center [802, 451] width 722 height 82
type textarea "**********"
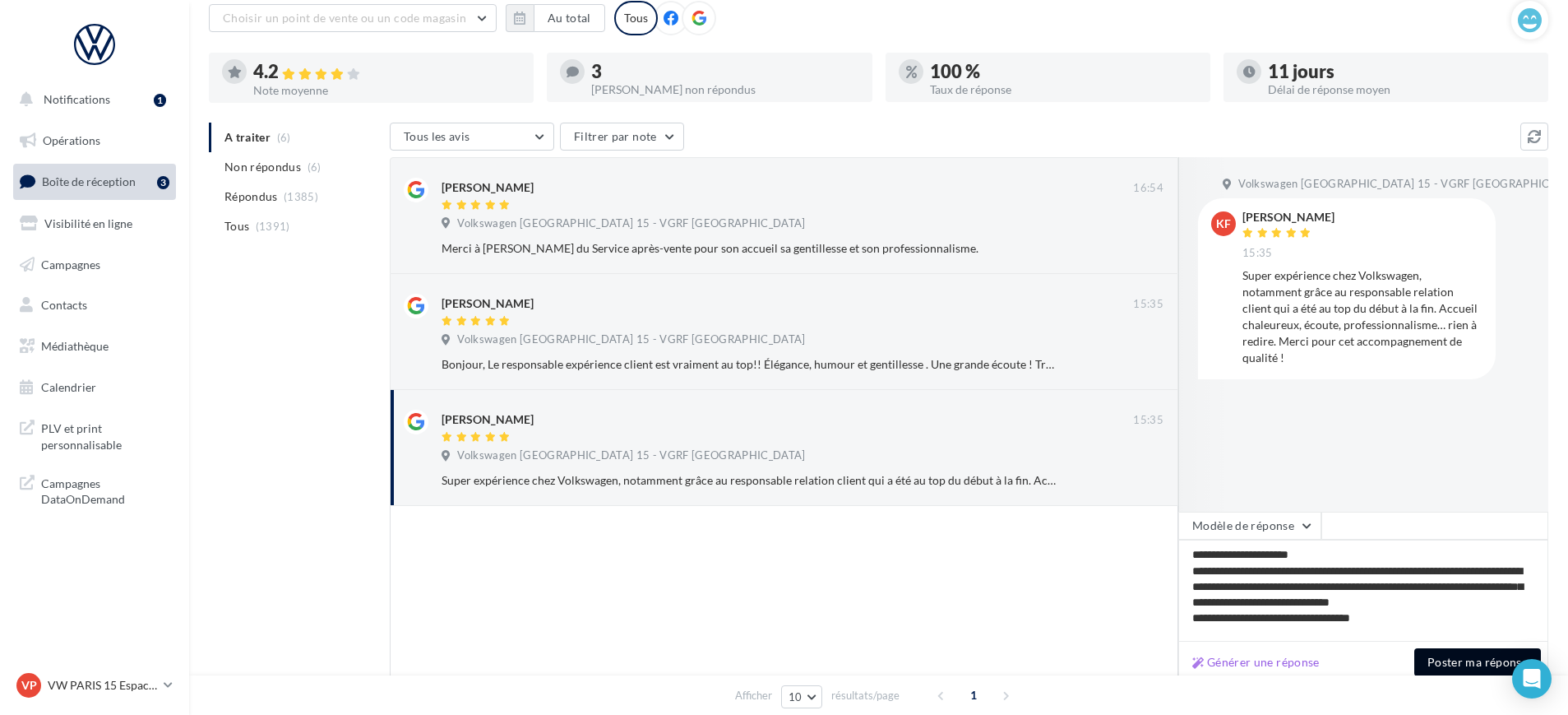
click at [1429, 668] on button "Poster ma réponse" at bounding box center [1478, 661] width 127 height 28
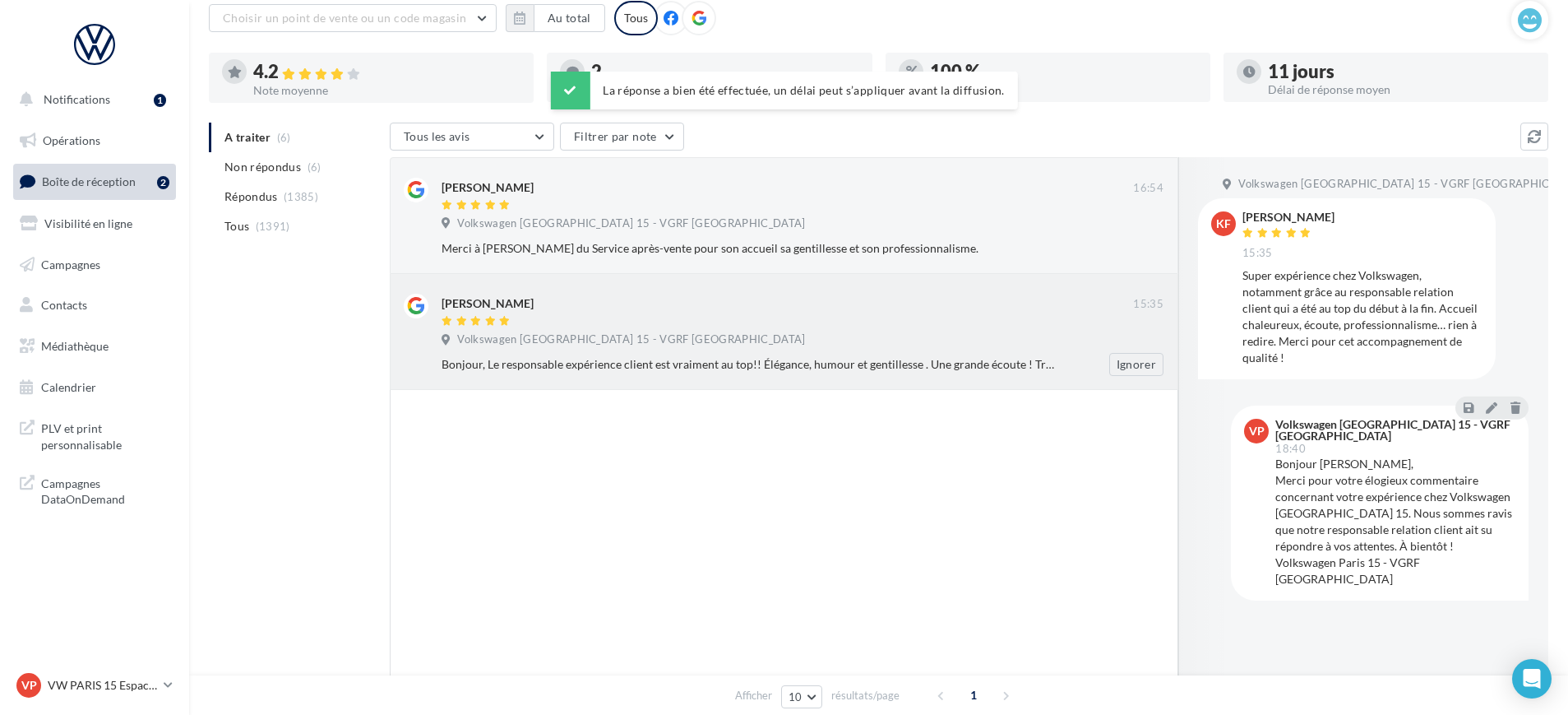
click at [669, 347] on div "Volkswagen [GEOGRAPHIC_DATA] 15 - VGRF [GEOGRAPHIC_DATA]" at bounding box center [802, 341] width 722 height 18
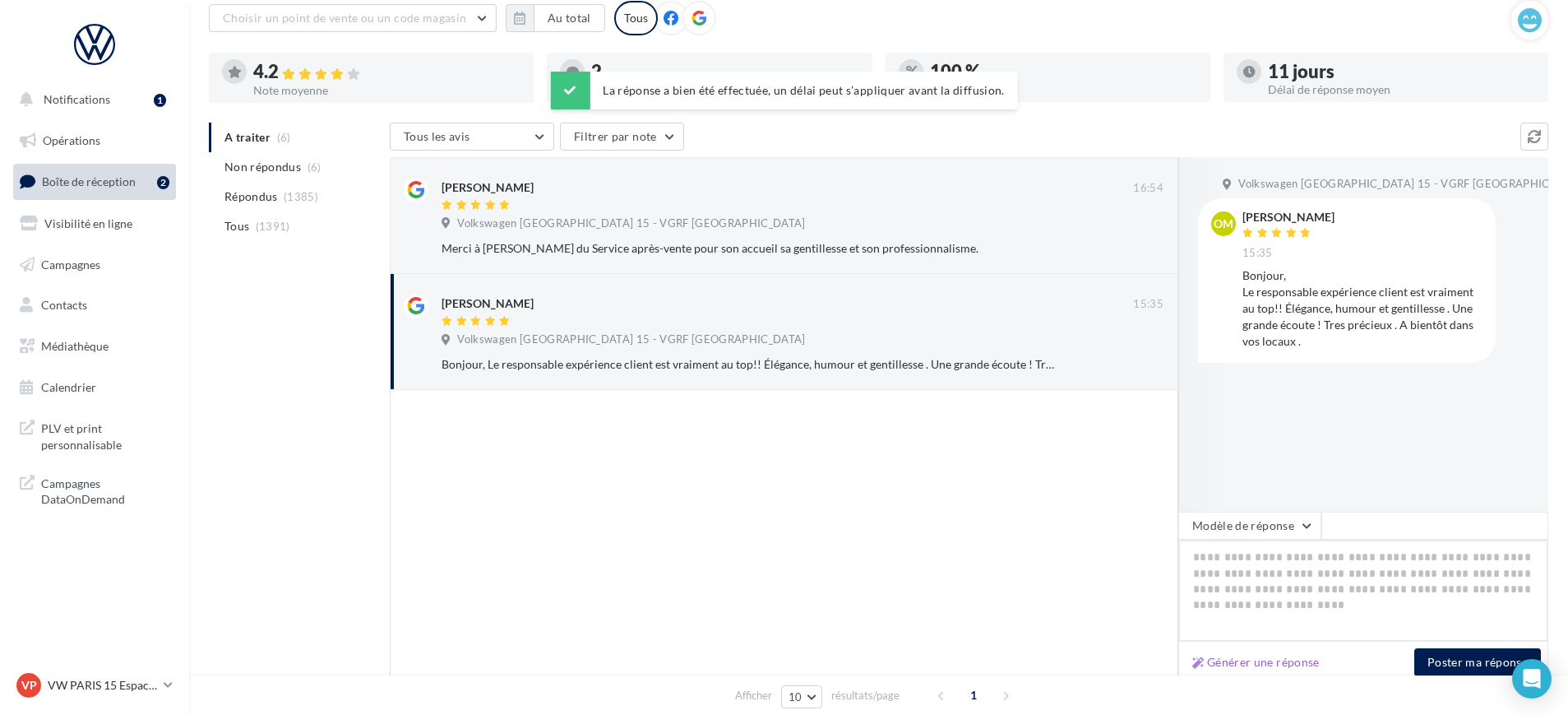
click at [1252, 638] on textarea at bounding box center [1364, 591] width 370 height 102
click at [1250, 663] on button "Générer une réponse" at bounding box center [1257, 662] width 141 height 20
click at [801, 345] on div "Volkswagen [GEOGRAPHIC_DATA] 15 - VGRF [GEOGRAPHIC_DATA]" at bounding box center [802, 341] width 722 height 18
type textarea "**********"
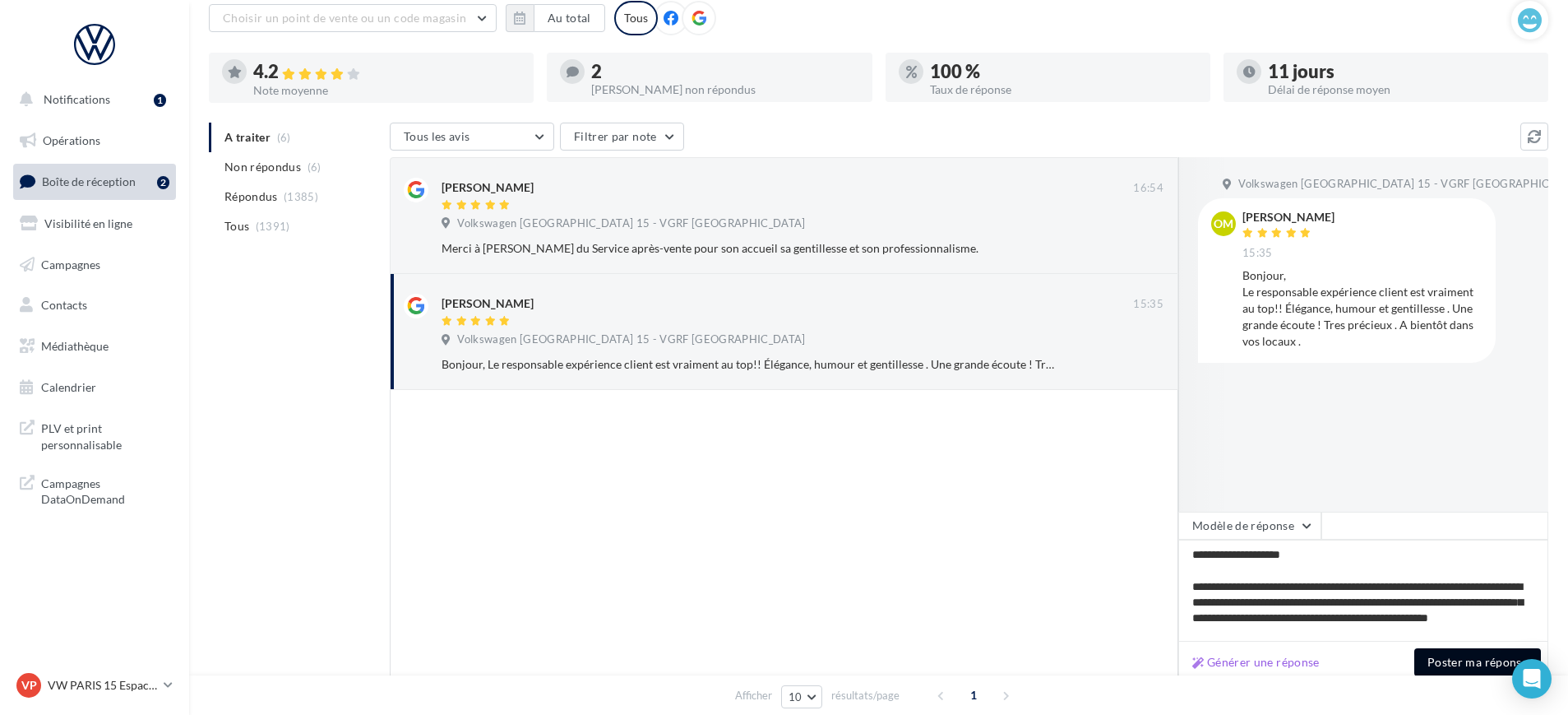
click at [1440, 673] on button "Poster ma réponse" at bounding box center [1478, 661] width 127 height 28
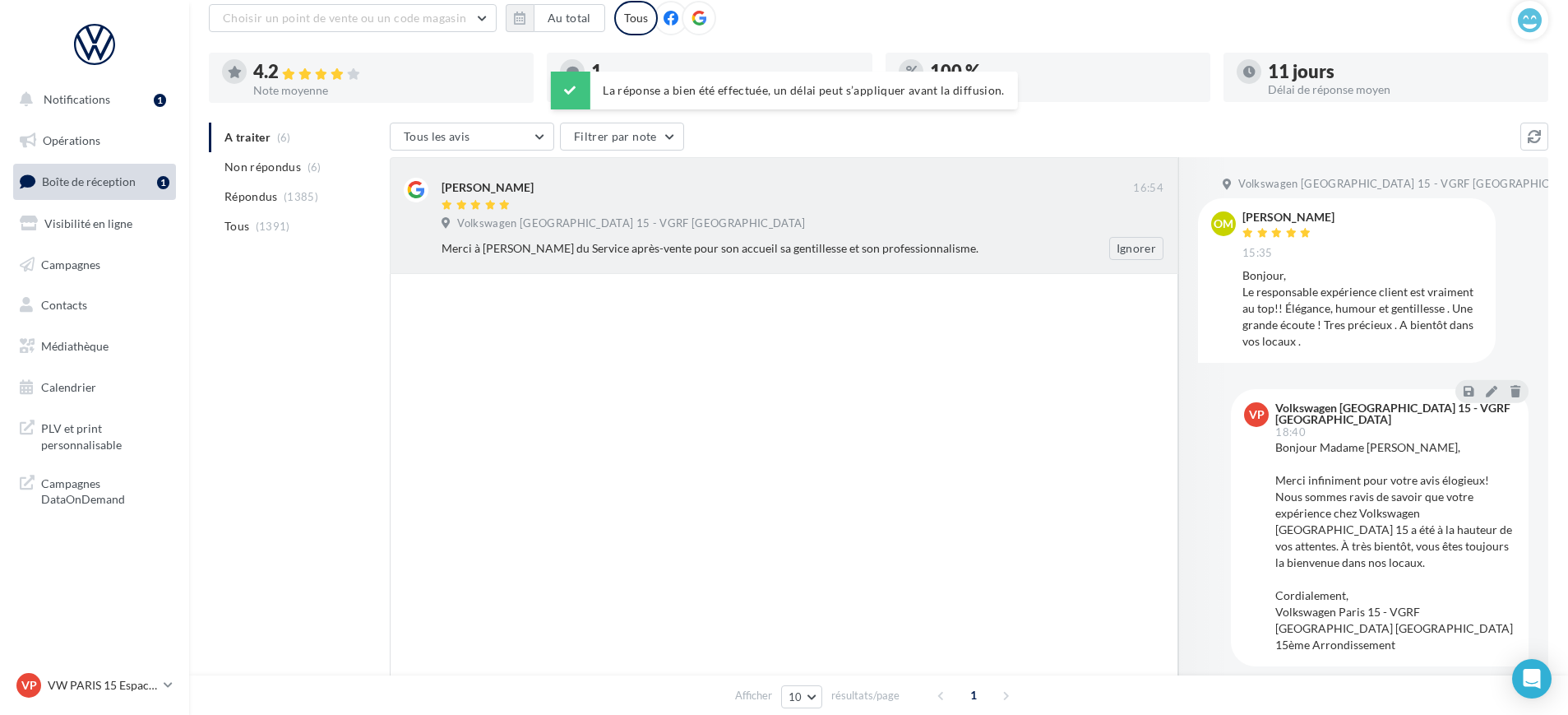
drag, startPoint x: 771, startPoint y: 232, endPoint x: 760, endPoint y: 232, distance: 11.0
click at [770, 230] on div "Volkswagen [GEOGRAPHIC_DATA] 15 - VGRF [GEOGRAPHIC_DATA]" at bounding box center [802, 225] width 722 height 18
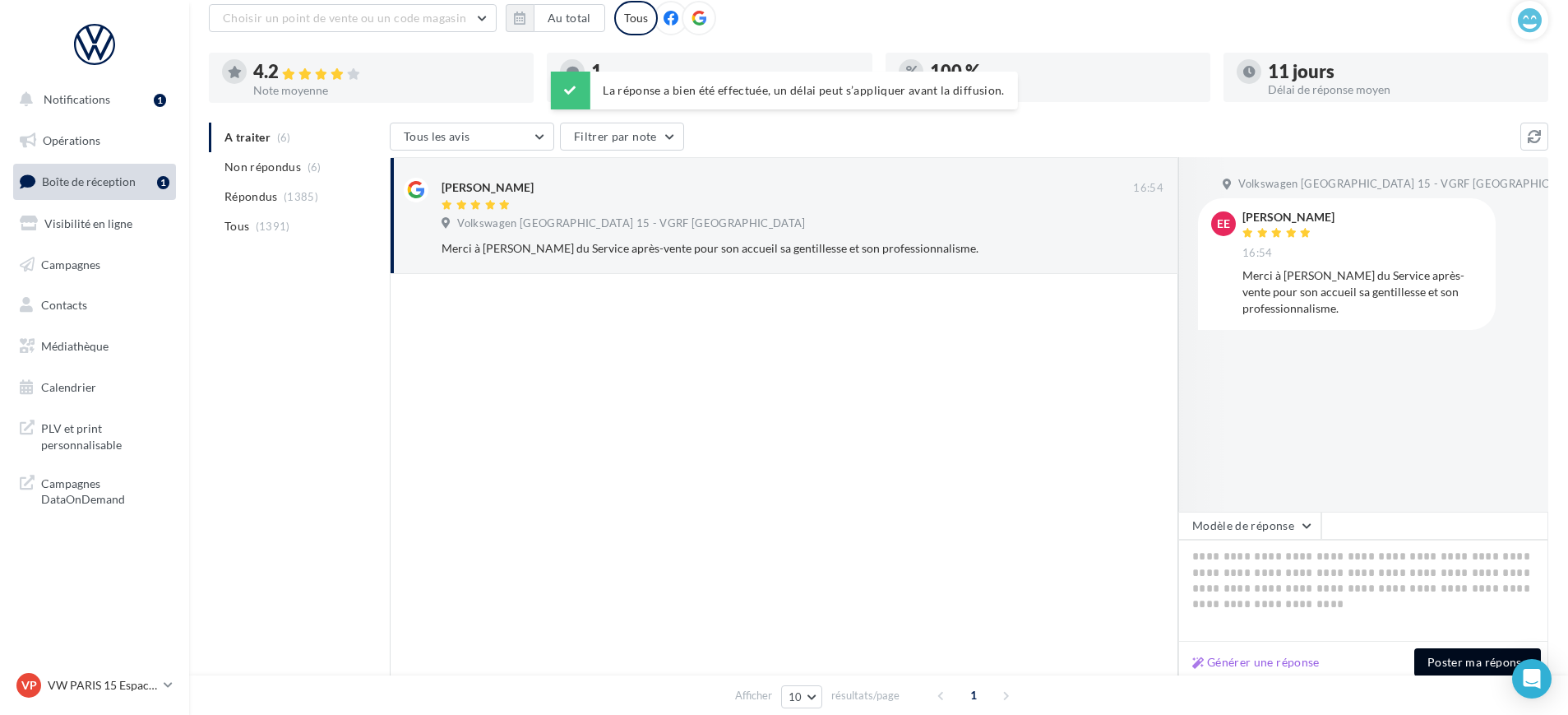
click at [1474, 668] on button "Poster ma réponse" at bounding box center [1478, 661] width 127 height 28
click at [825, 206] on div at bounding box center [787, 206] width 692 height 14
click at [661, 204] on div at bounding box center [787, 206] width 692 height 14
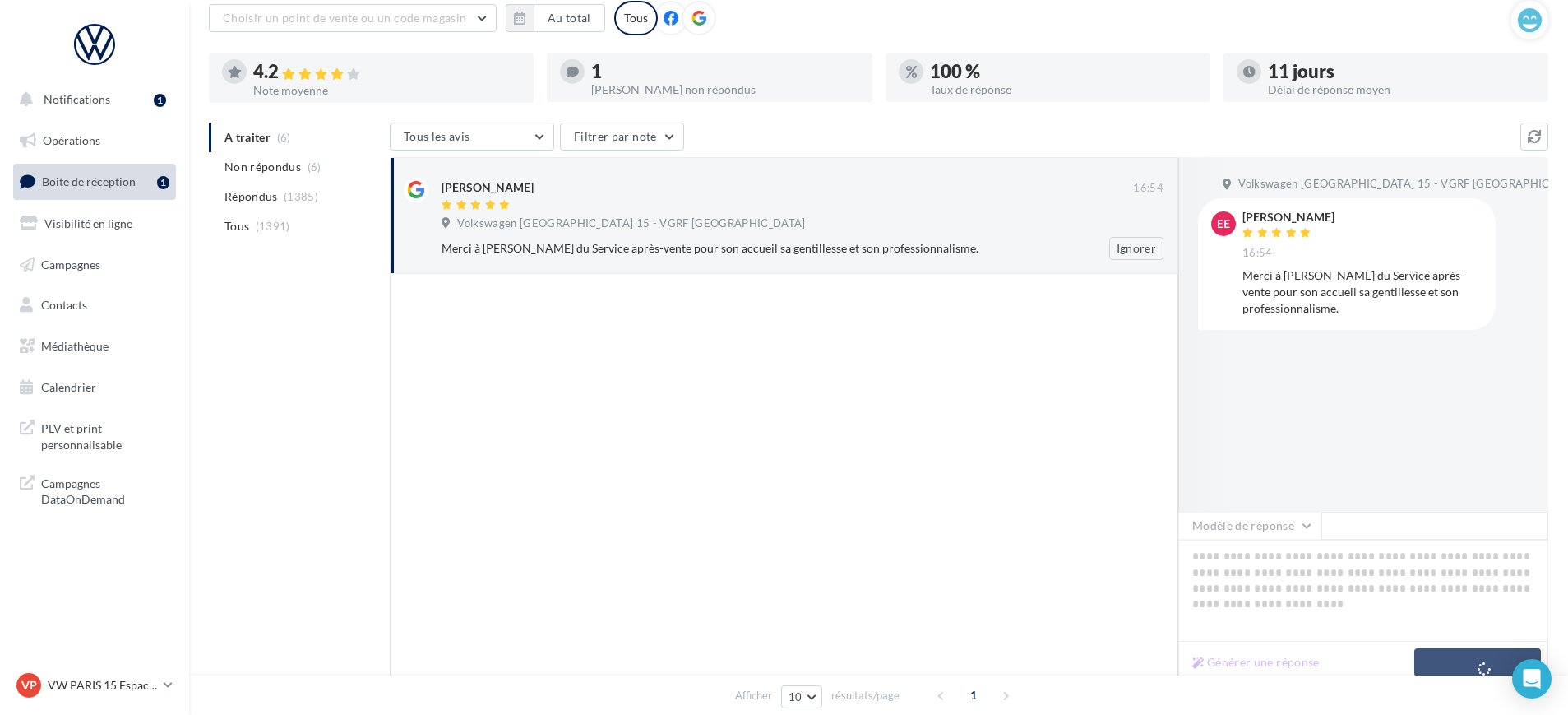
click at [801, 196] on div "[PERSON_NAME]" at bounding box center [787, 195] width 692 height 35
click at [517, 194] on div "[PERSON_NAME]" at bounding box center [487, 187] width 92 height 16
click at [260, 170] on span "Non répondus" at bounding box center [263, 167] width 77 height 16
click at [241, 207] on li "Répondus (1385)" at bounding box center [295, 196] width 174 height 29
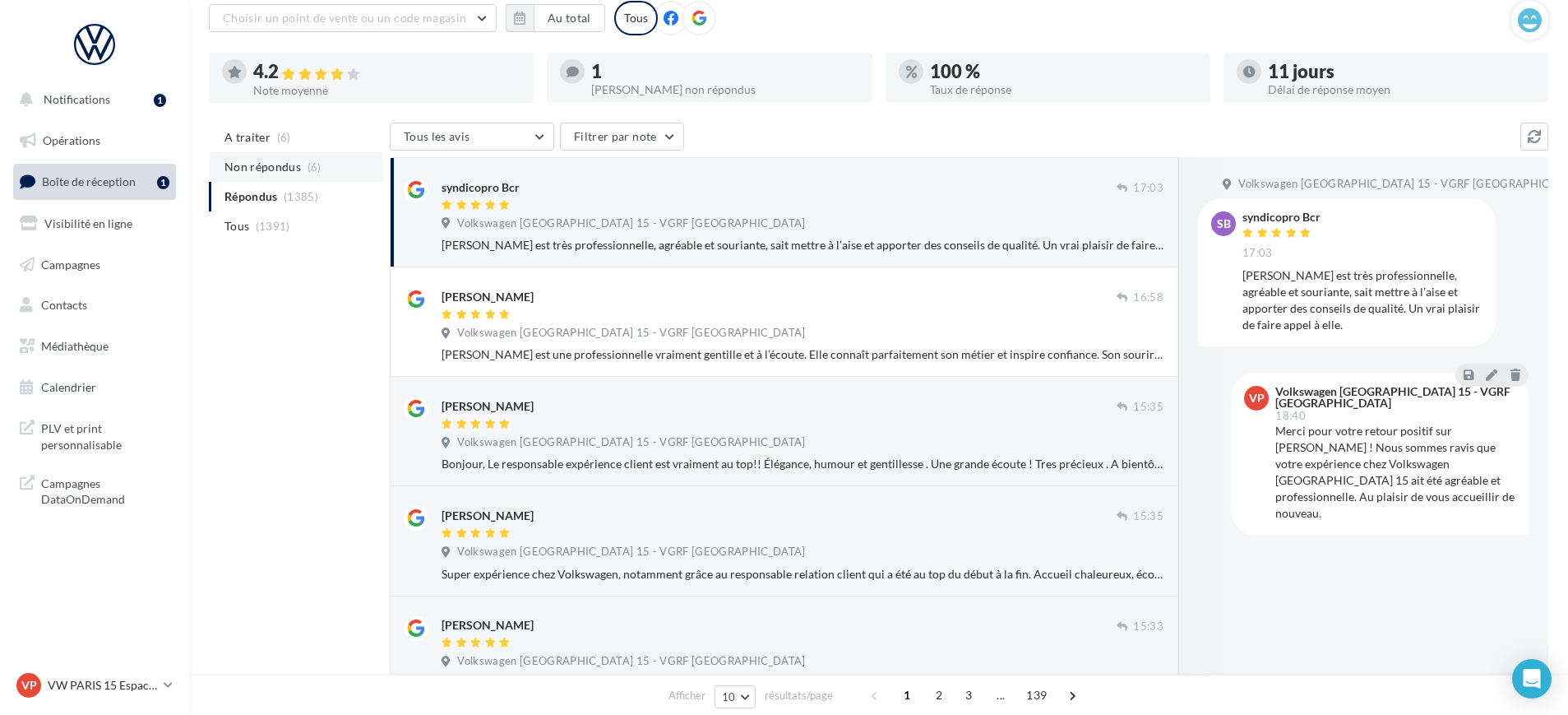
click at [248, 165] on span "Non répondus" at bounding box center [263, 167] width 77 height 16
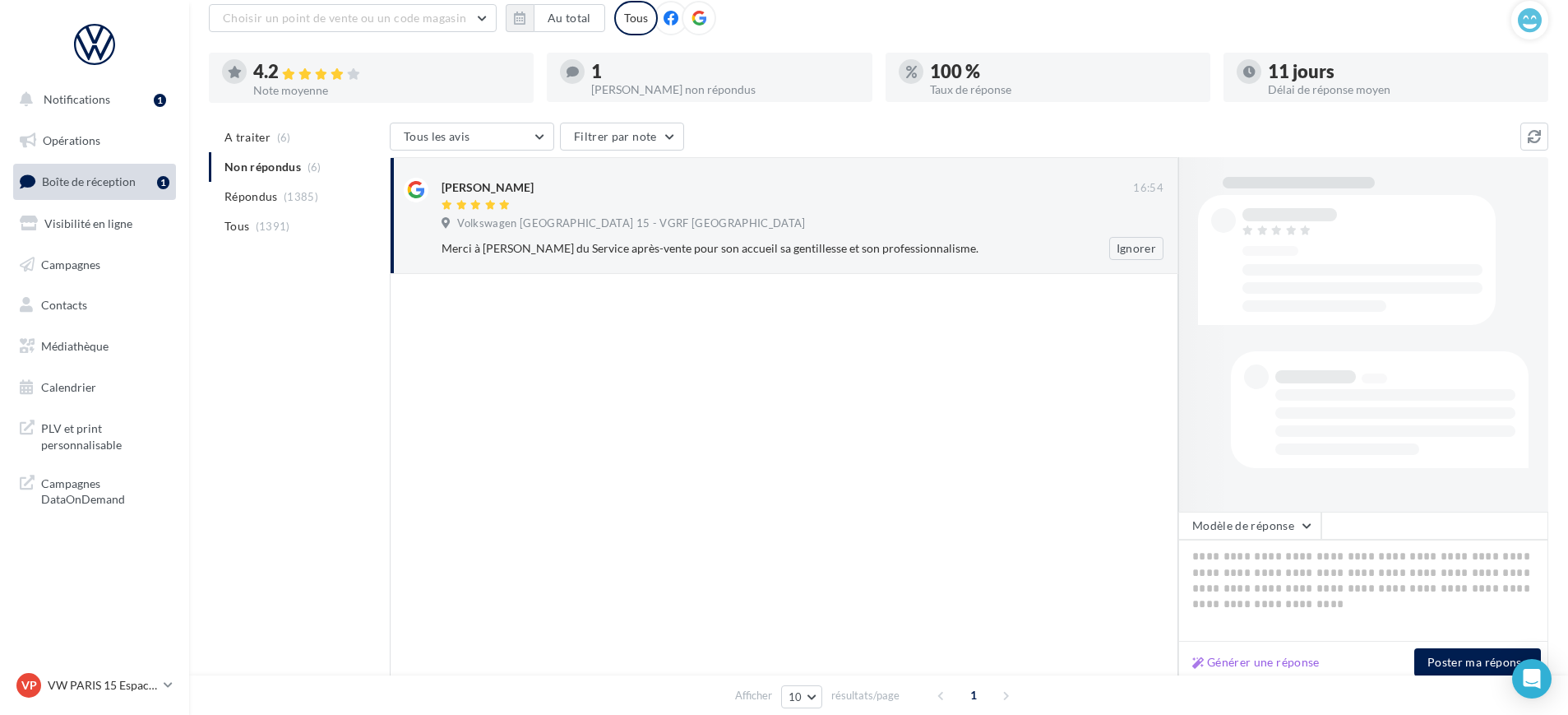
click at [458, 195] on div "[PERSON_NAME]" at bounding box center [787, 195] width 692 height 35
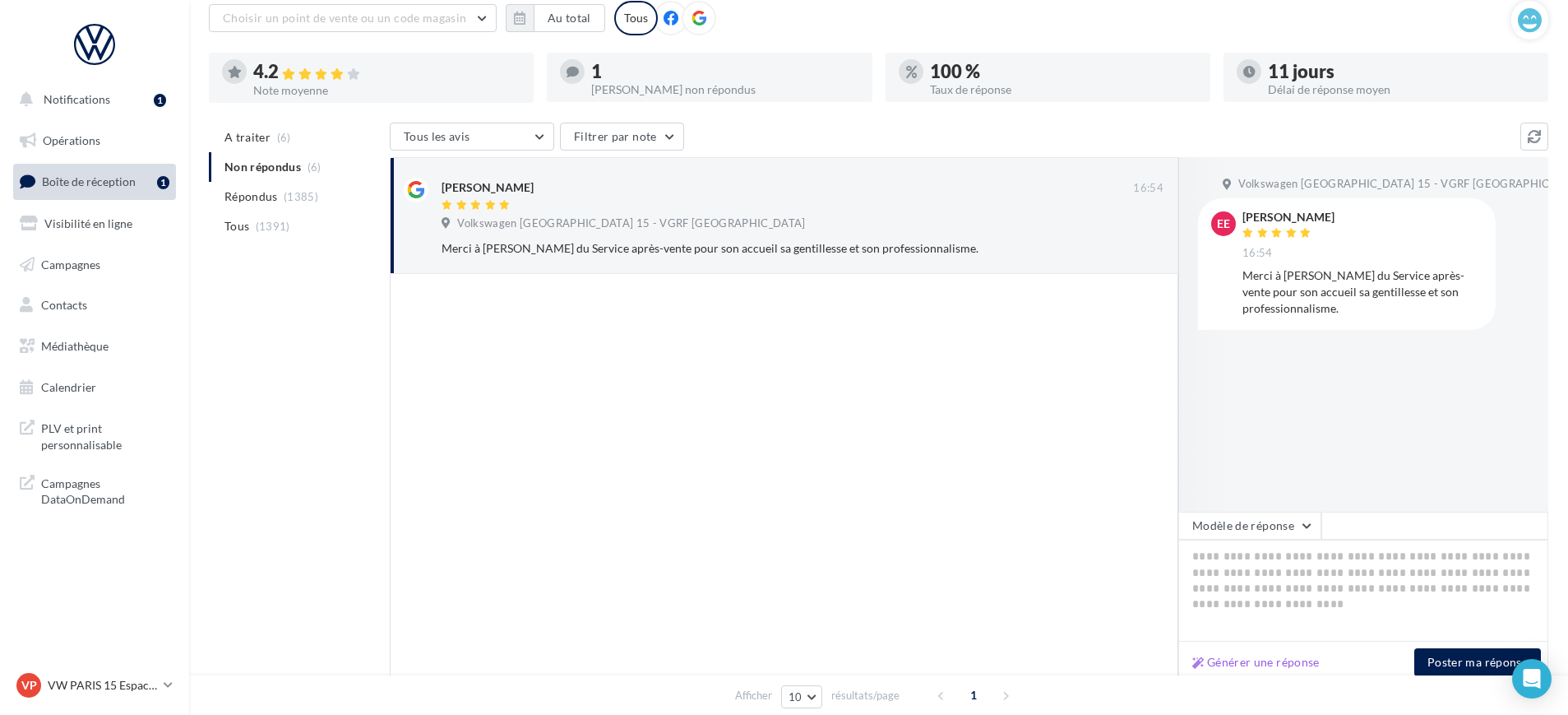
click at [1246, 674] on div "Générer une réponse Poster ma réponse" at bounding box center [1364, 662] width 370 height 42
click at [1235, 661] on button "Générer une réponse" at bounding box center [1257, 662] width 141 height 20
type textarea "**********"
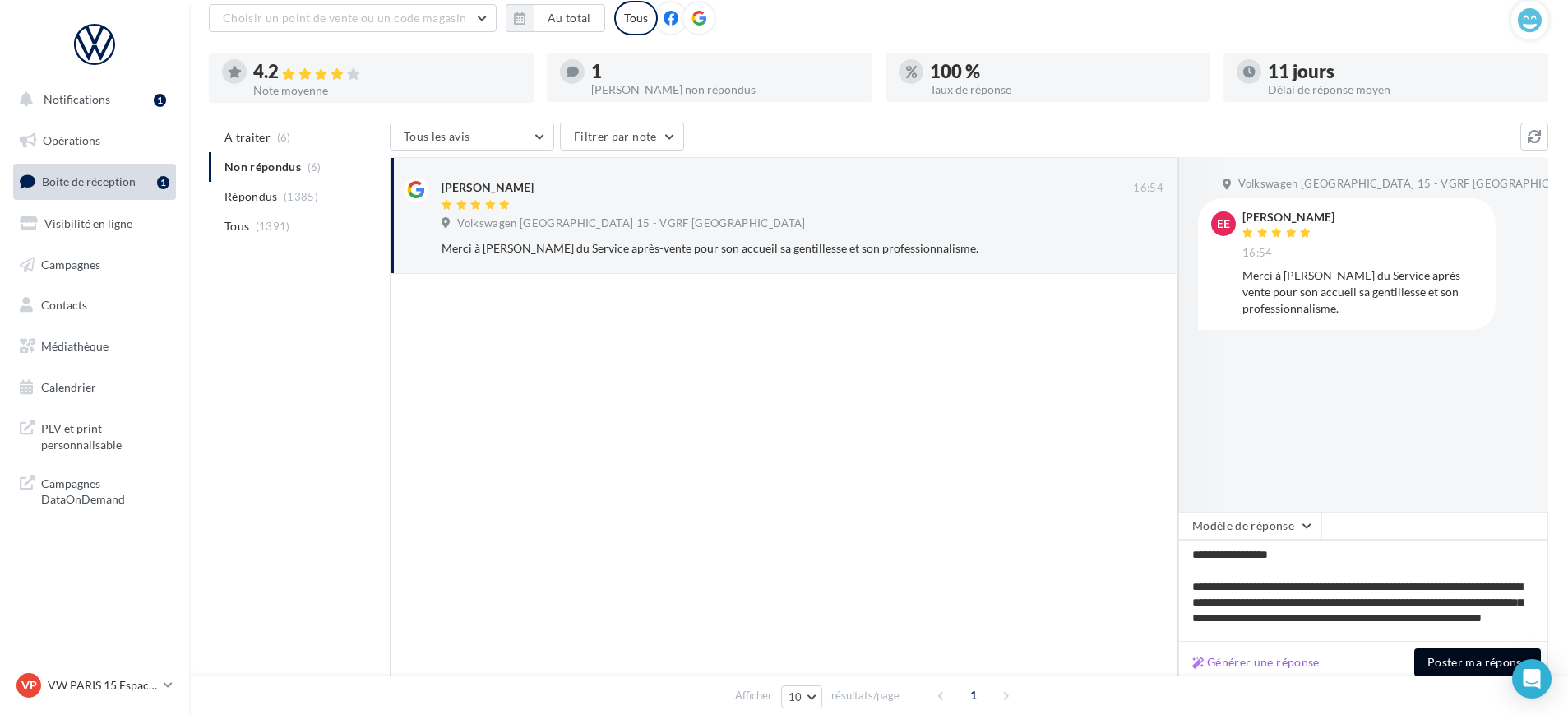
click at [1434, 657] on button "Poster ma réponse" at bounding box center [1478, 661] width 127 height 28
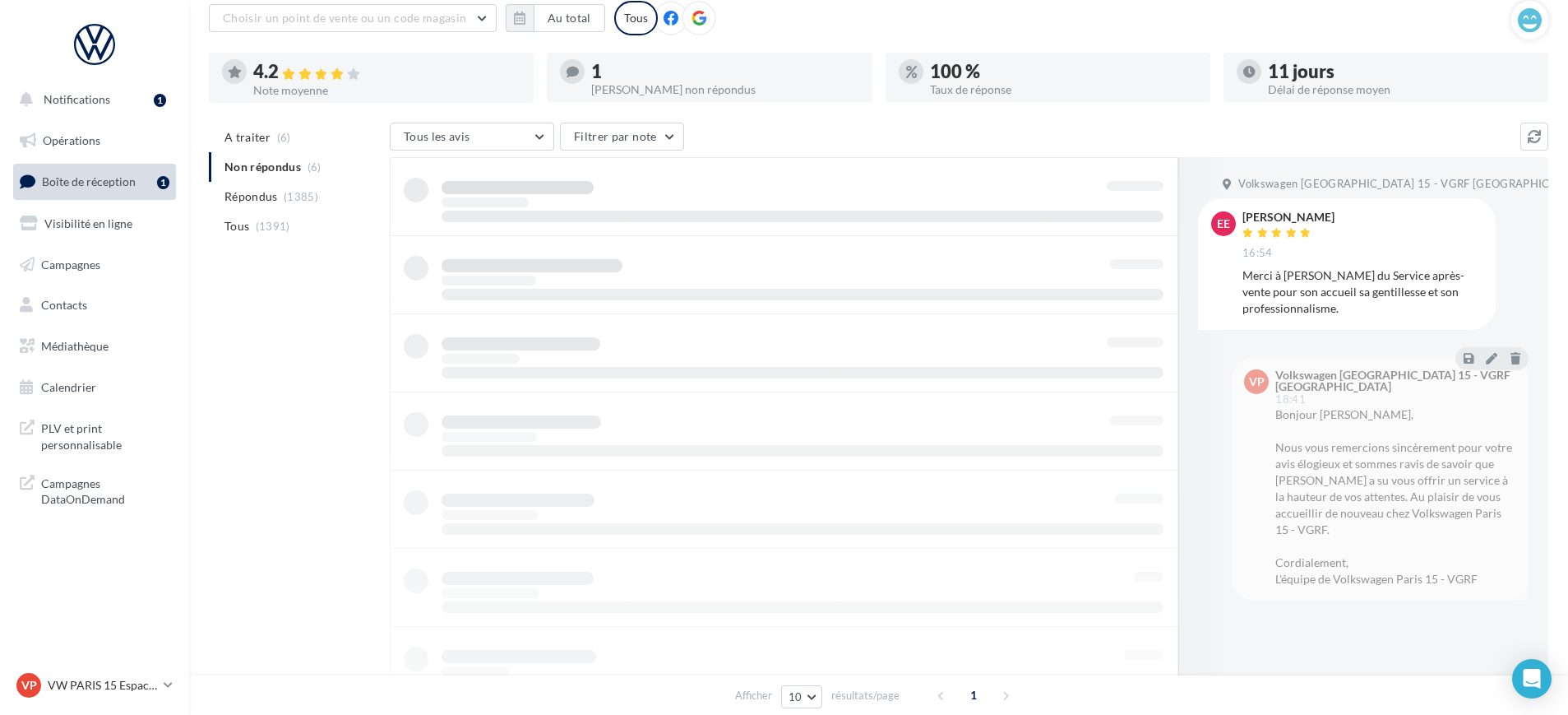
scroll to position [26, 0]
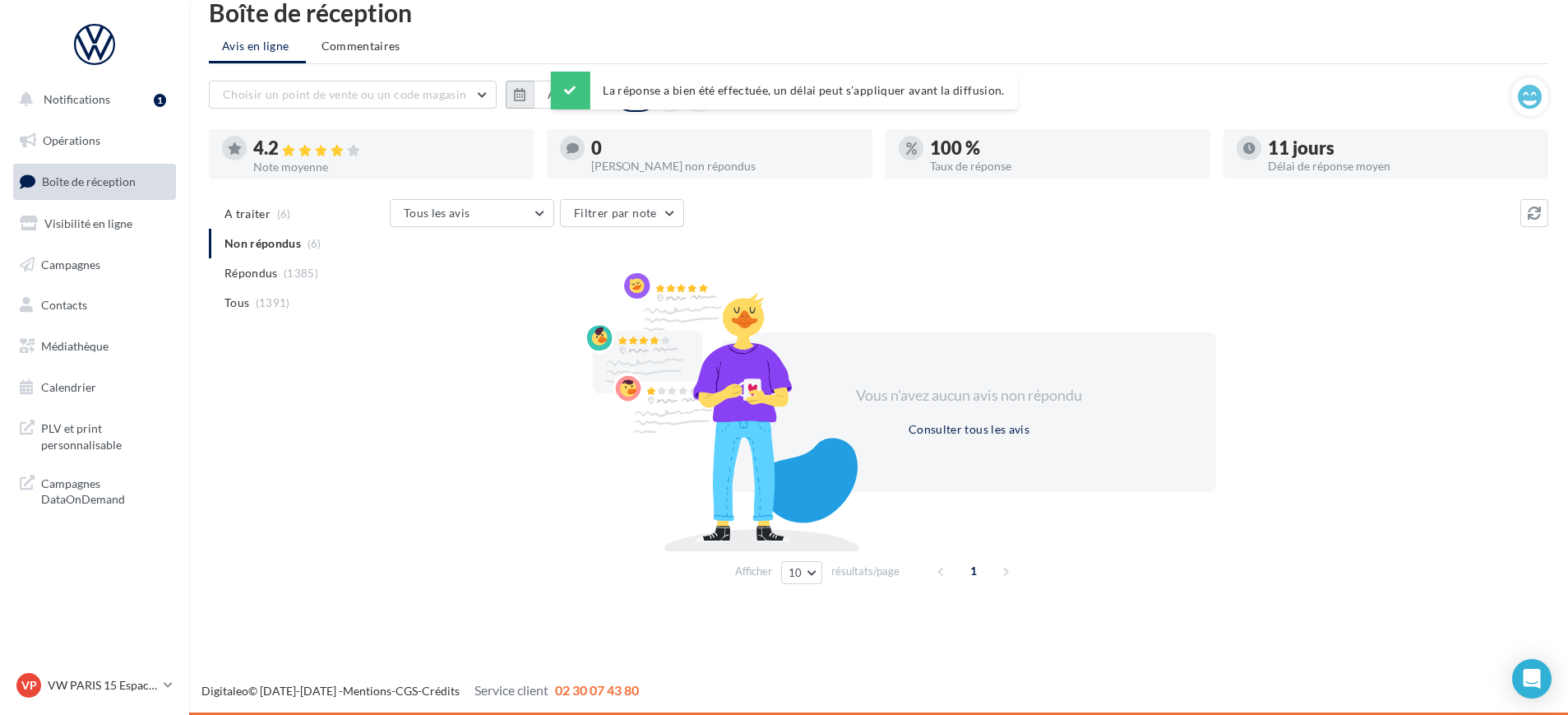
click at [529, 97] on button "button" at bounding box center [519, 94] width 28 height 28
click at [527, 126] on div "Septembre [PERSON_NAME] Mars Avril Mai Juin Juillet Août Septembre Octobre Nove…" at bounding box center [722, 227] width 433 height 224
click at [526, 140] on button "button" at bounding box center [527, 141] width 14 height 23
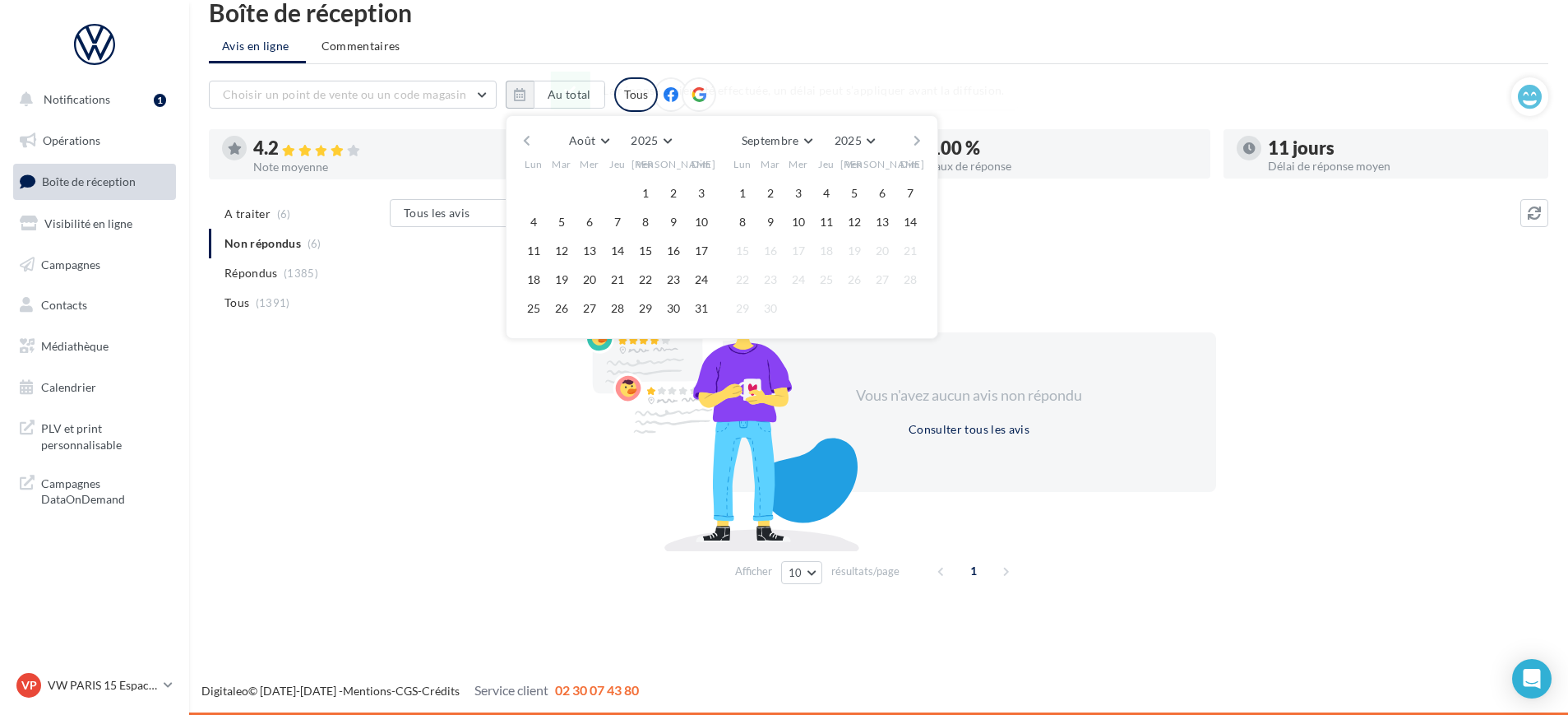
click at [525, 142] on button "button" at bounding box center [527, 141] width 14 height 23
click at [560, 194] on button "1" at bounding box center [562, 194] width 25 height 25
click at [919, 144] on button "button" at bounding box center [917, 141] width 14 height 23
click at [907, 226] on button "14" at bounding box center [910, 222] width 25 height 25
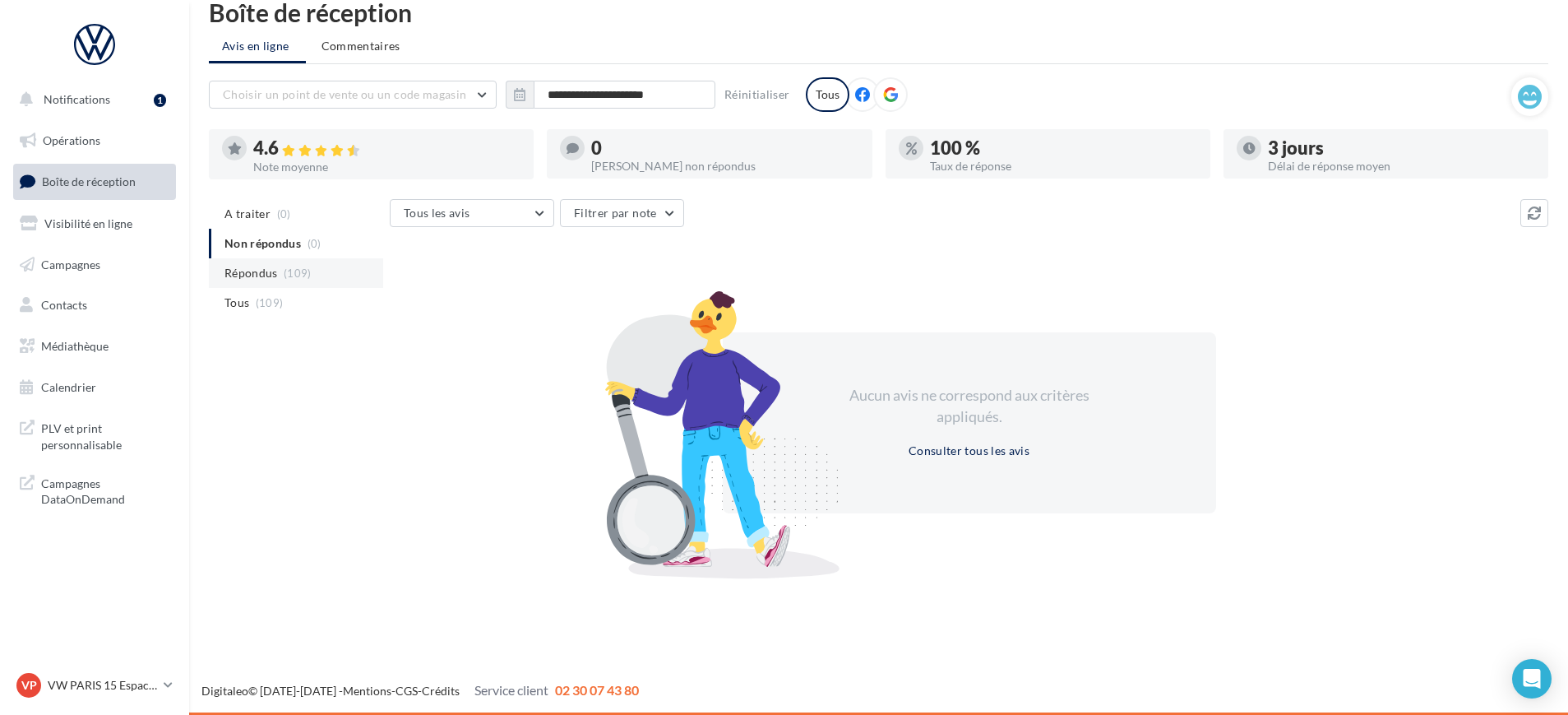
click at [240, 281] on li "Répondus (109)" at bounding box center [295, 272] width 174 height 29
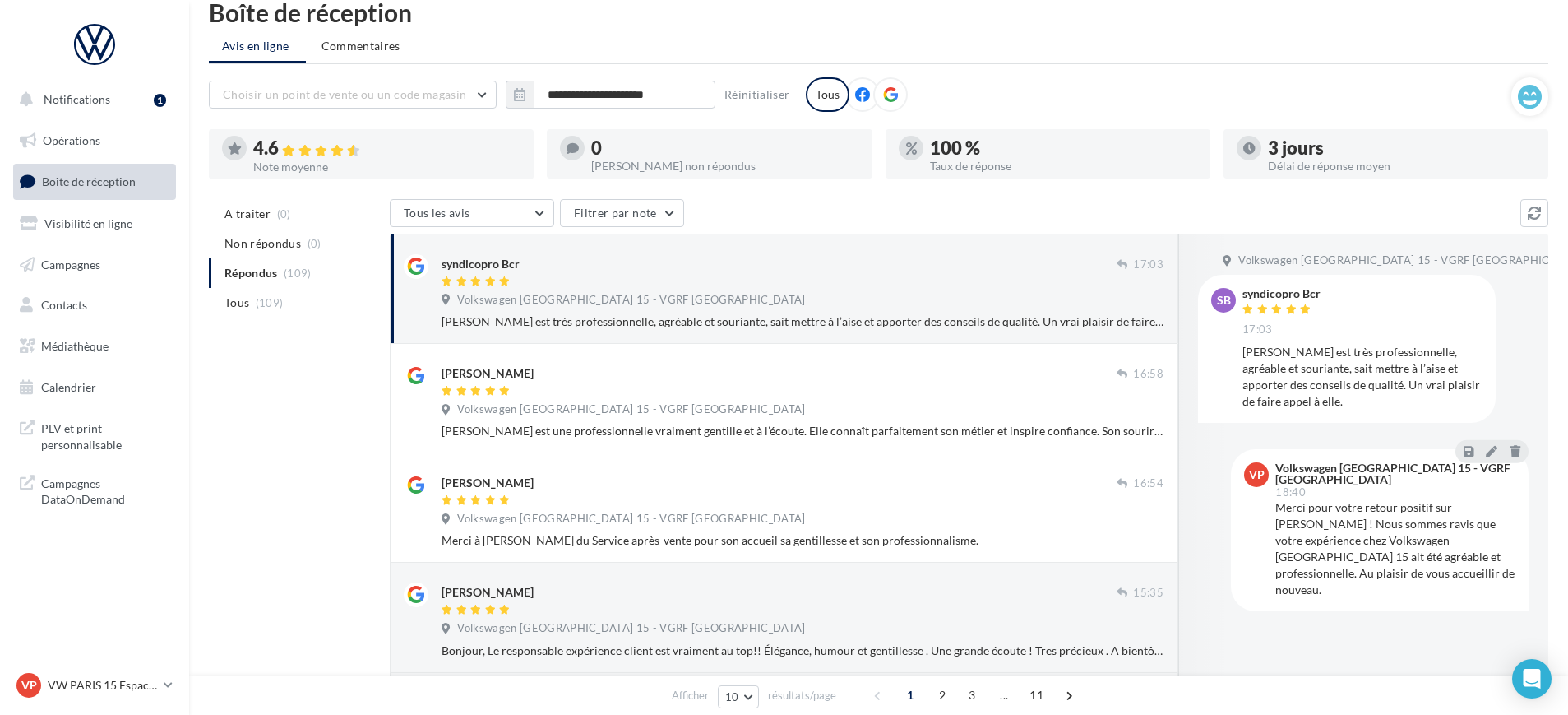
click at [1283, 154] on div "3 jours" at bounding box center [1401, 148] width 267 height 18
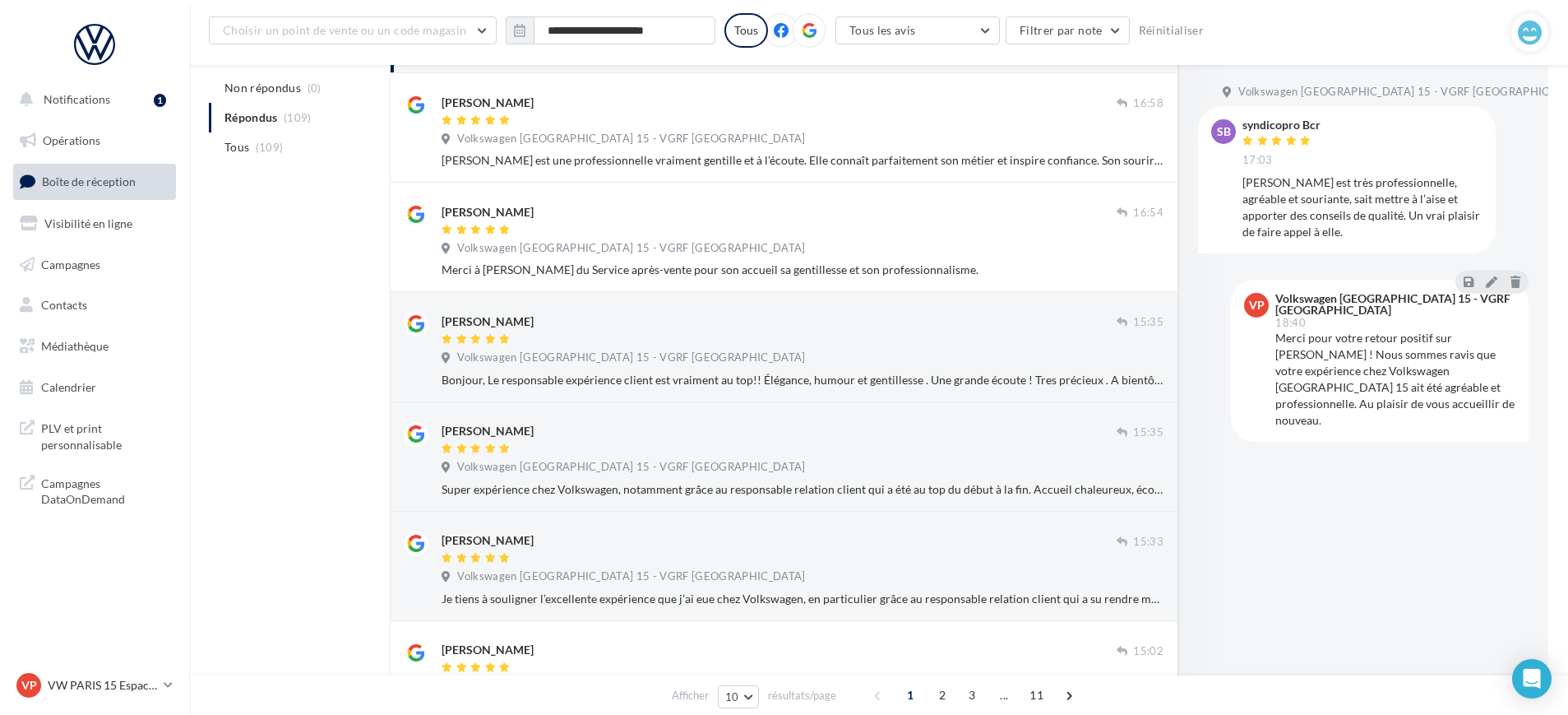
scroll to position [161, 0]
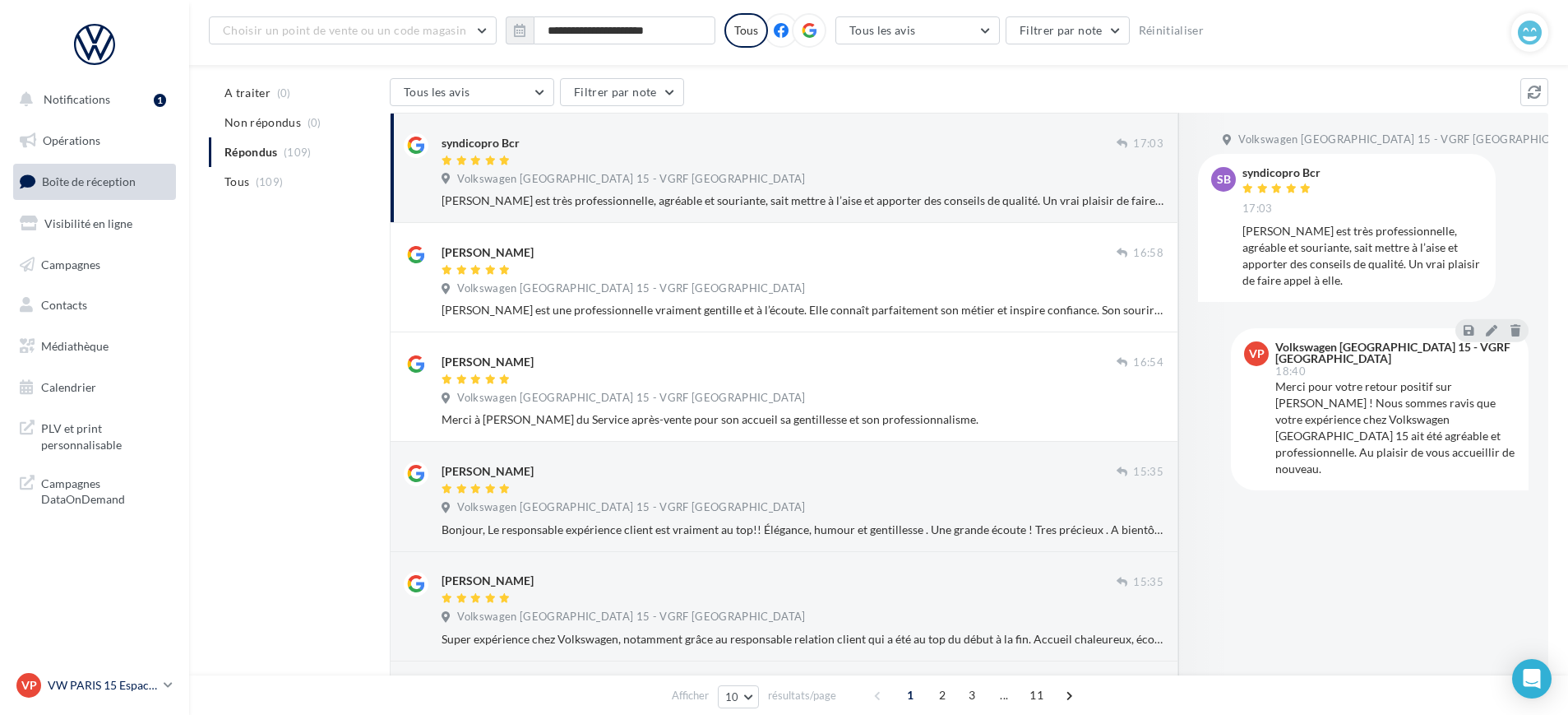
click at [138, 683] on p "VW PARIS 15 Espace Suffren" at bounding box center [102, 685] width 110 height 16
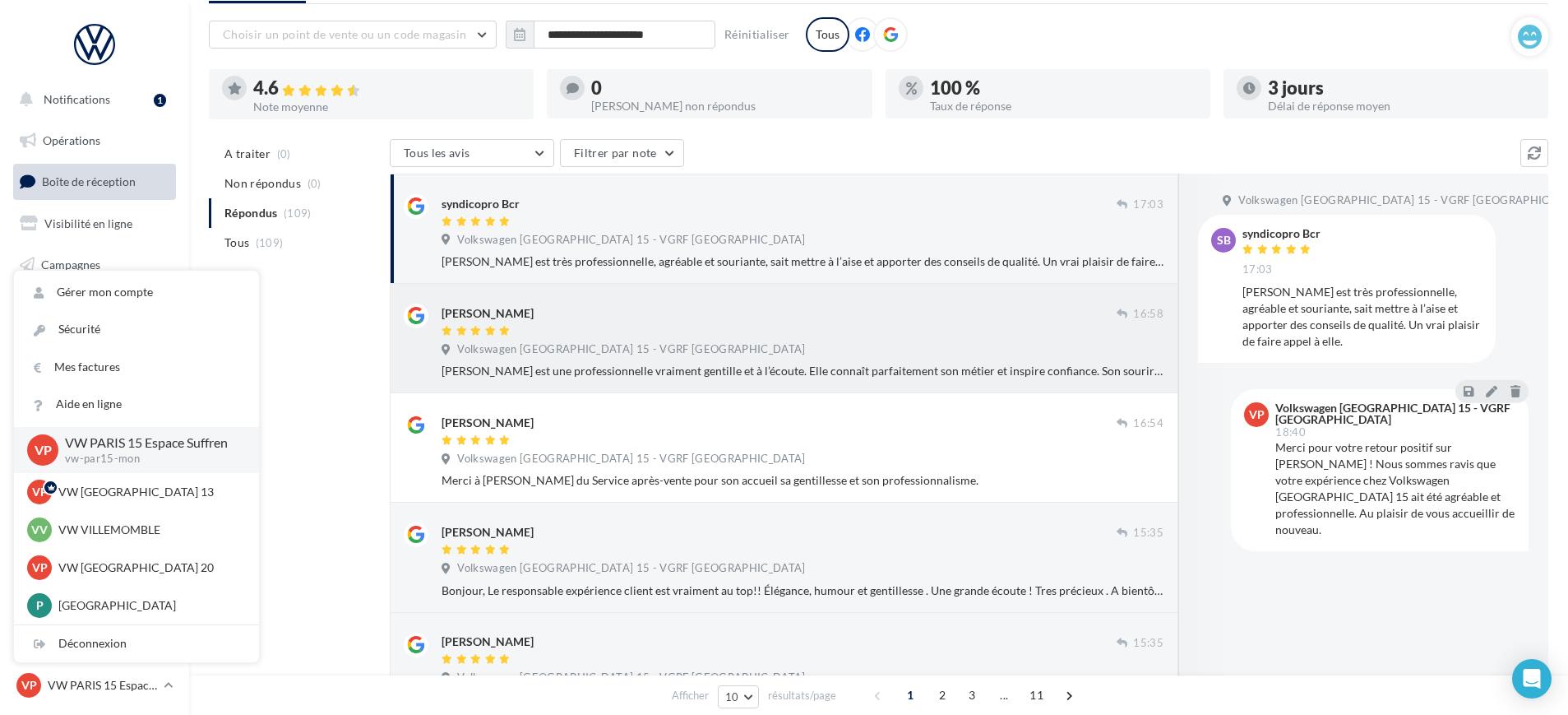
scroll to position [0, 0]
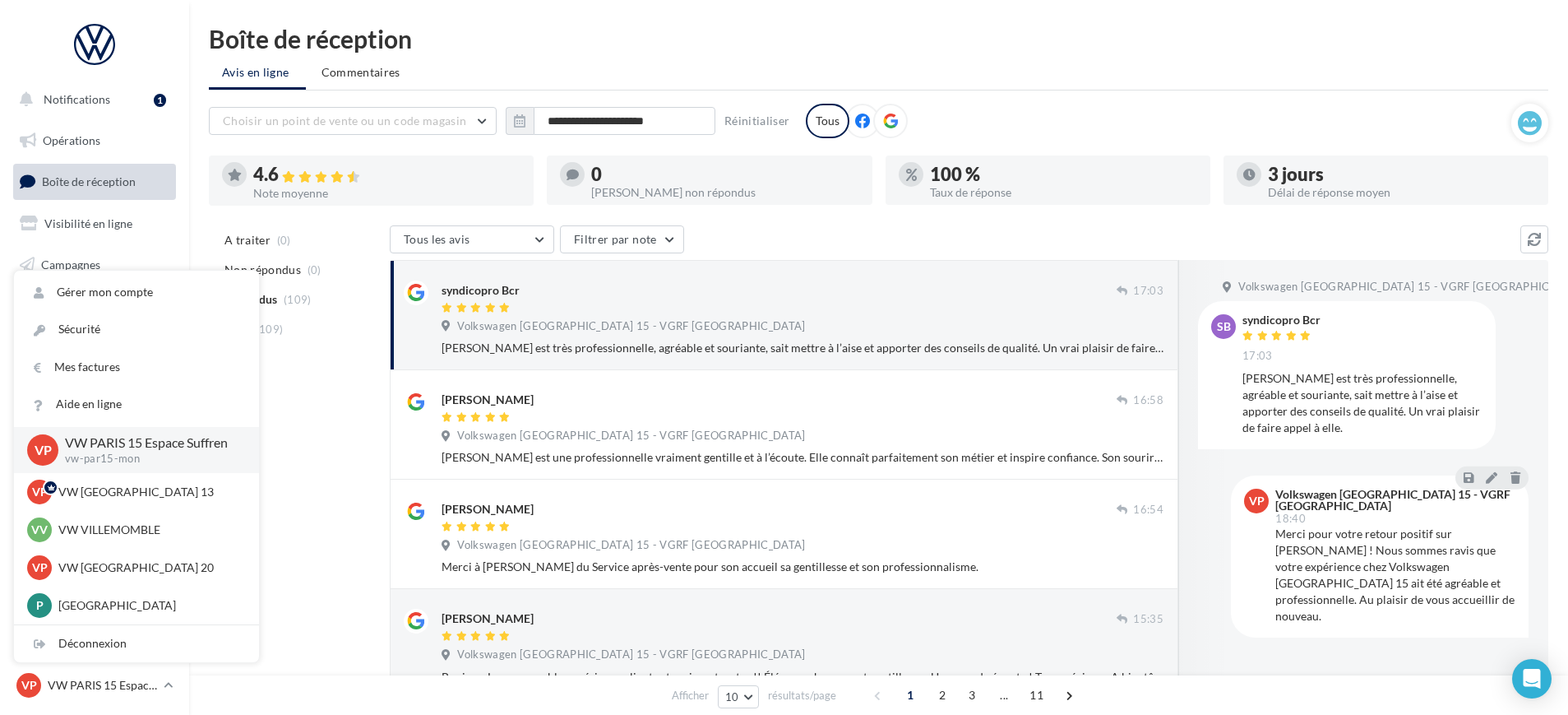
click at [933, 225] on div "Tous les avis Tous les avis Avis avec commentaire Avis sans commentaire Filtrer…" at bounding box center [955, 240] width 1131 height 31
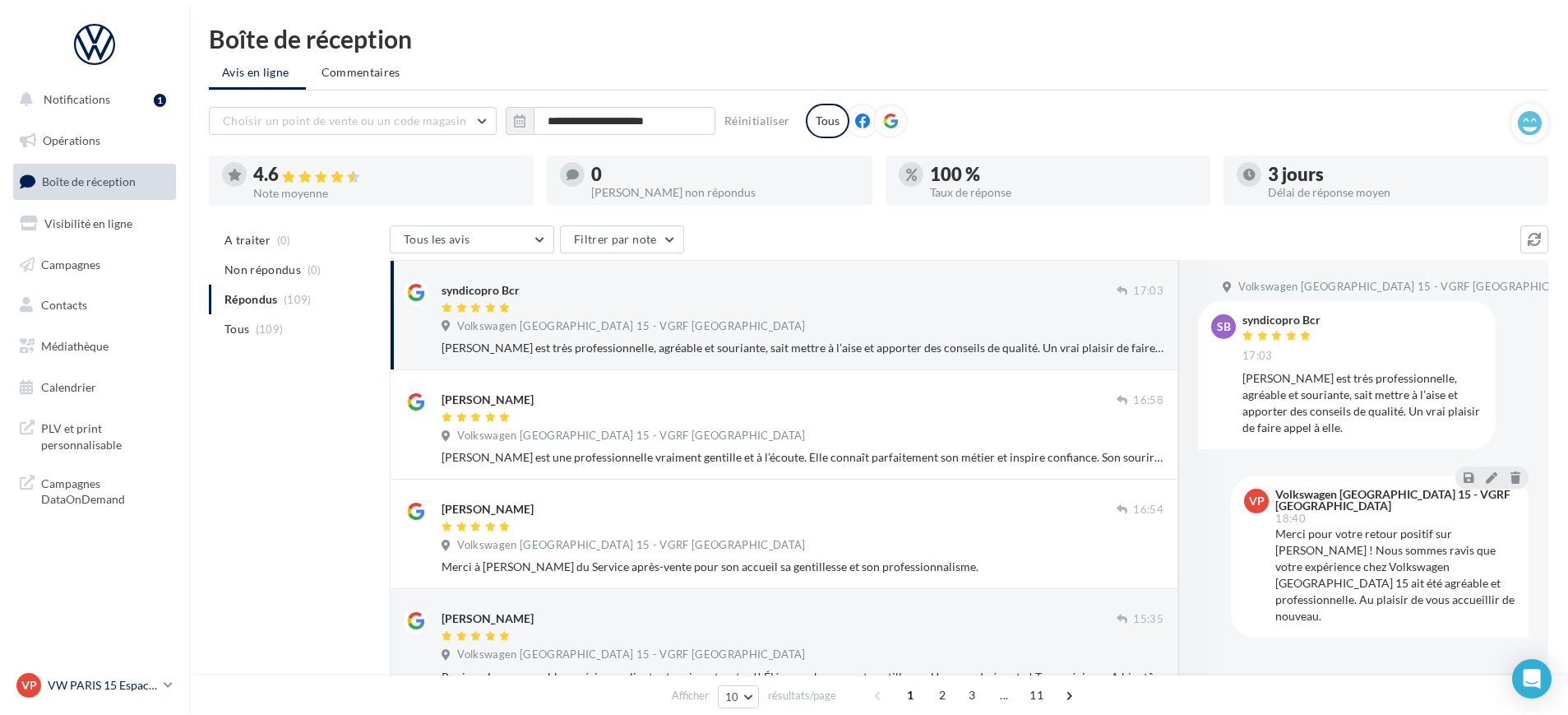
click at [152, 690] on p "VW PARIS 15 Espace Suffren" at bounding box center [102, 685] width 110 height 16
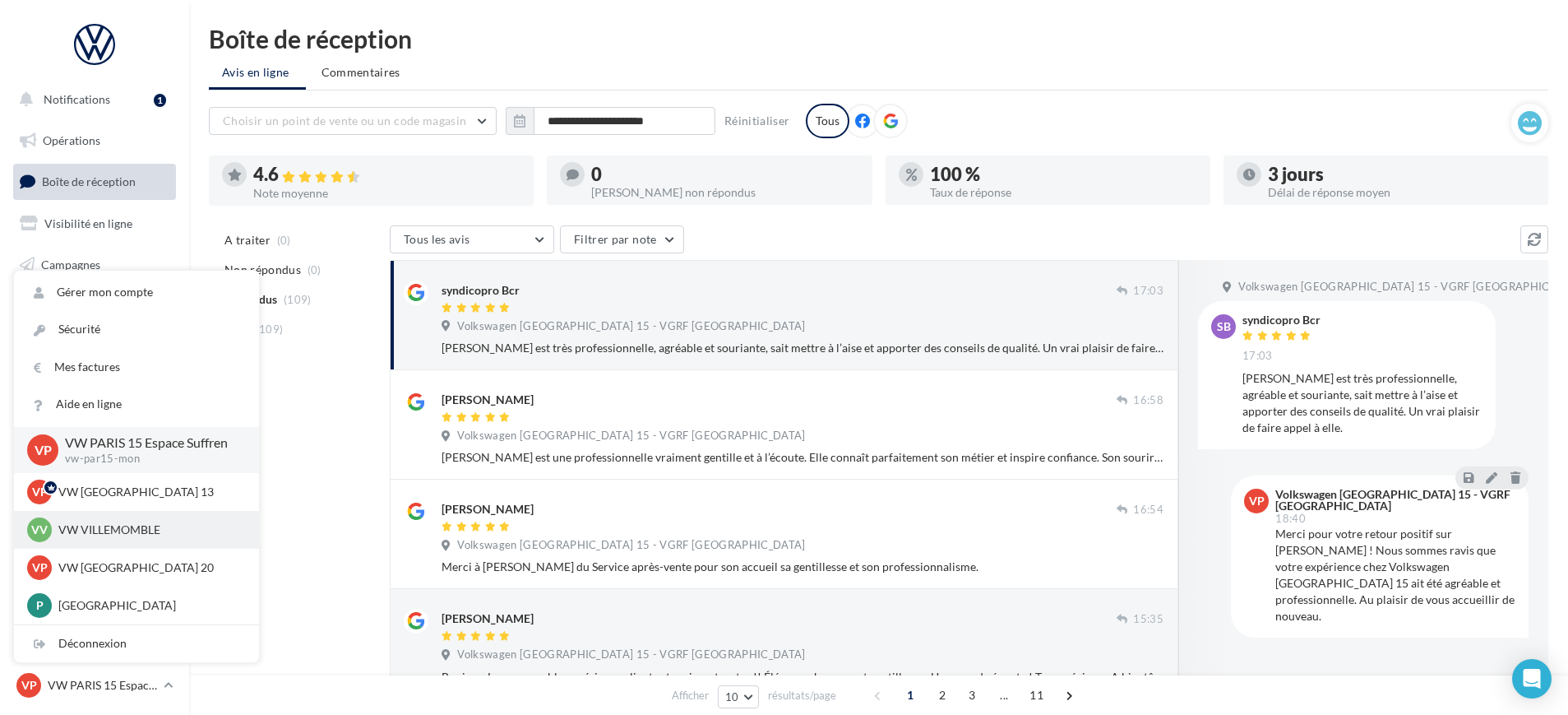
click at [142, 525] on p "VW VILLEMOMBLE" at bounding box center [148, 529] width 181 height 16
